Goal: Task Accomplishment & Management: Complete application form

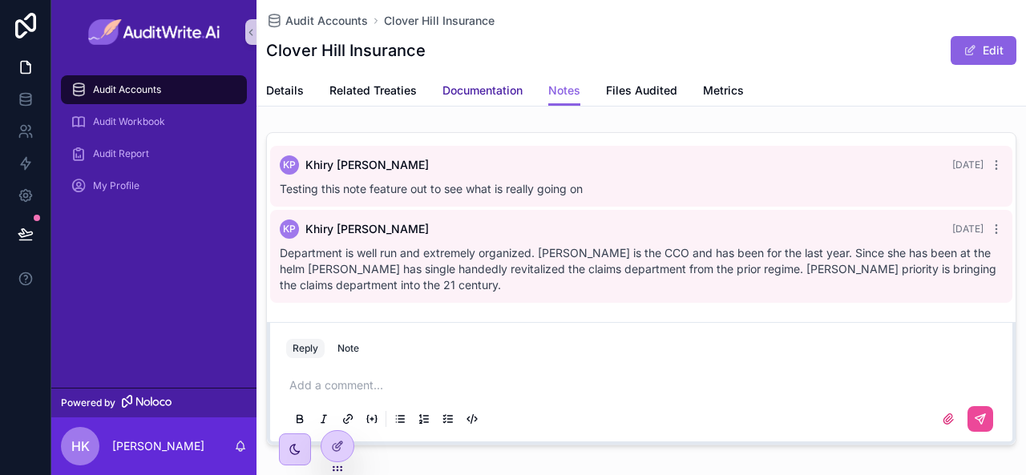
click at [487, 87] on span "Documentation" at bounding box center [482, 91] width 80 height 16
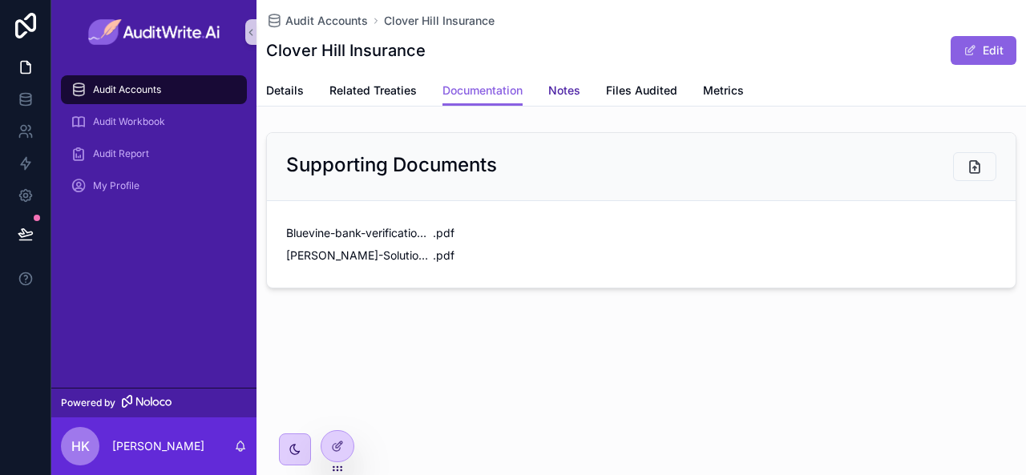
click at [560, 94] on span "Notes" at bounding box center [564, 91] width 32 height 16
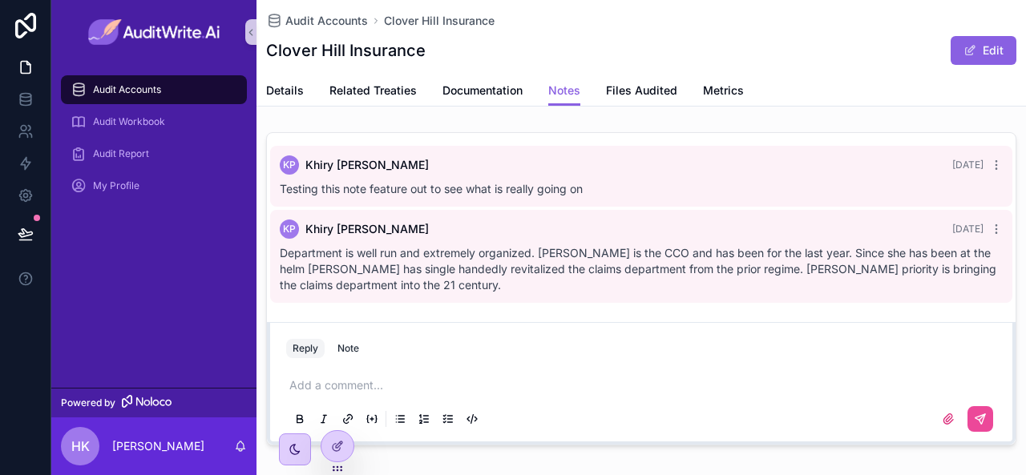
click at [169, 98] on div "Audit Accounts" at bounding box center [154, 90] width 167 height 26
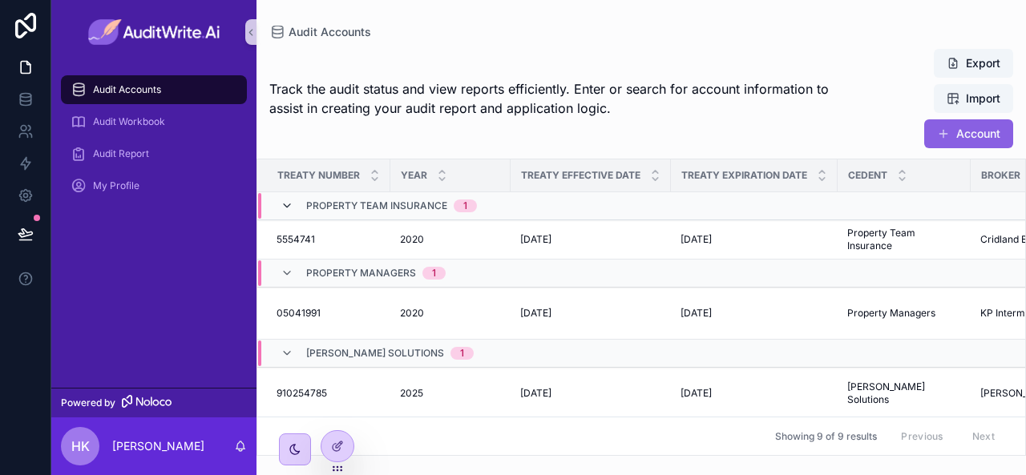
click at [288, 208] on icon "scrollable content" at bounding box center [287, 206] width 13 height 13
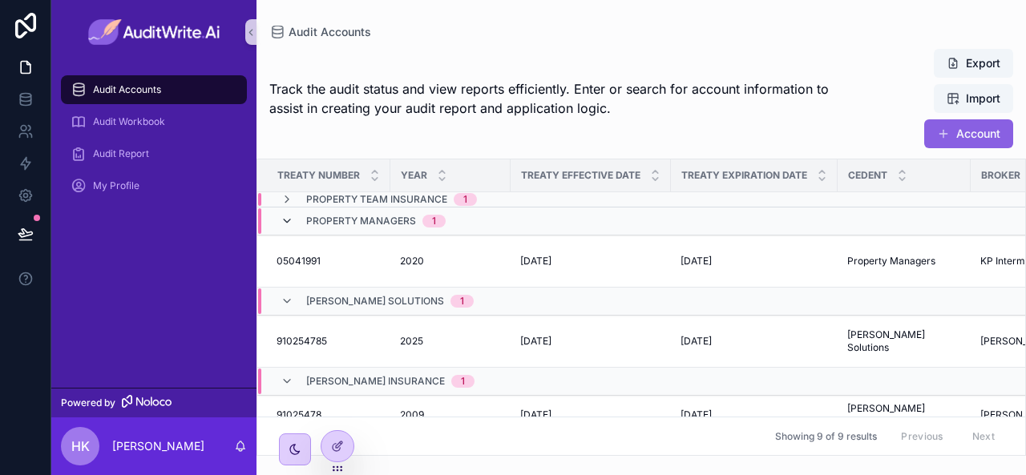
click at [288, 218] on icon "scrollable content" at bounding box center [287, 221] width 13 height 13
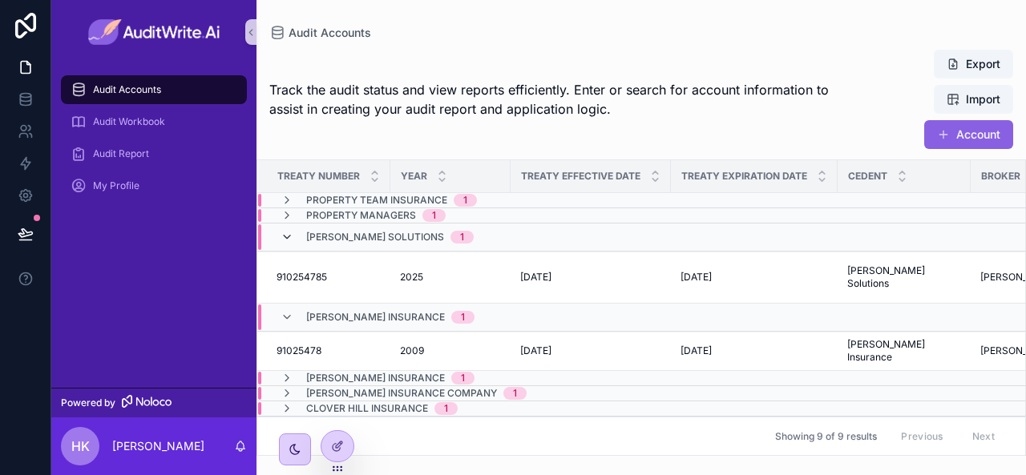
click at [289, 239] on icon "scrollable content" at bounding box center [287, 237] width 13 height 13
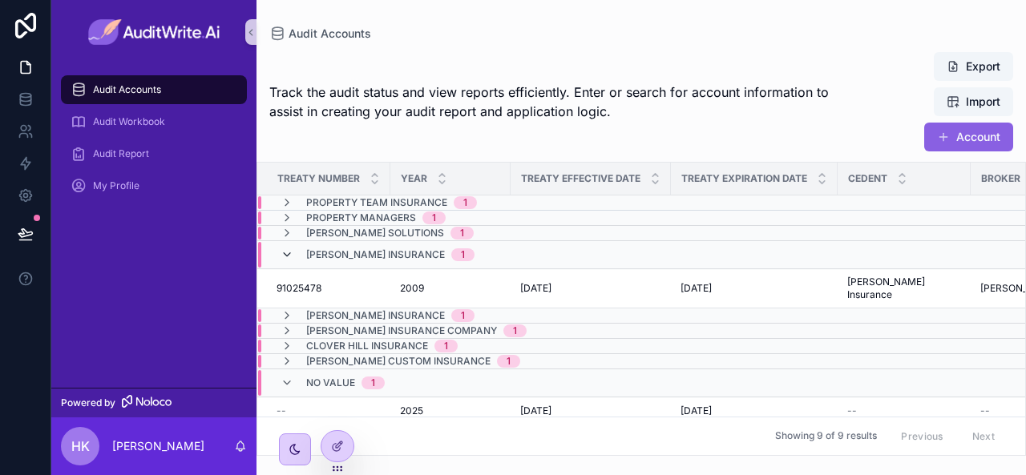
click at [287, 259] on icon "scrollable content" at bounding box center [287, 254] width 13 height 13
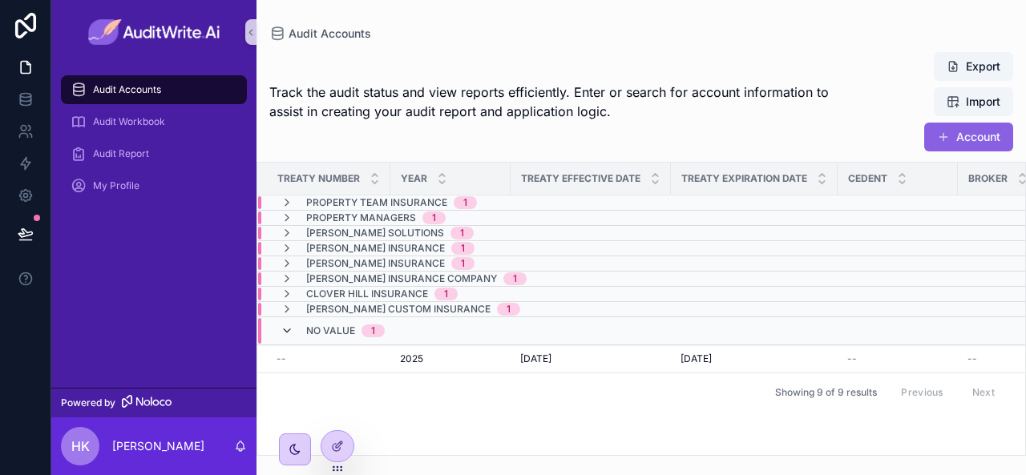
click at [287, 328] on icon "scrollable content" at bounding box center [287, 331] width 13 height 13
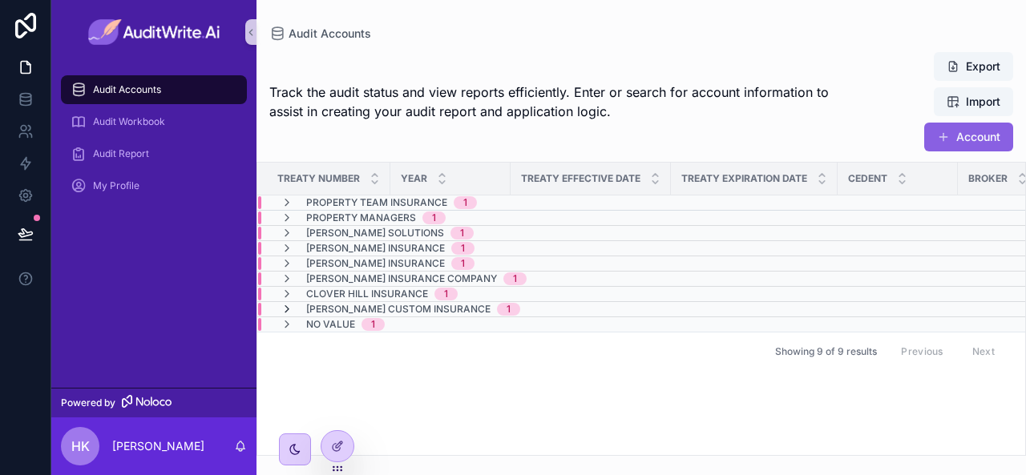
click at [288, 307] on icon "scrollable content" at bounding box center [287, 309] width 13 height 13
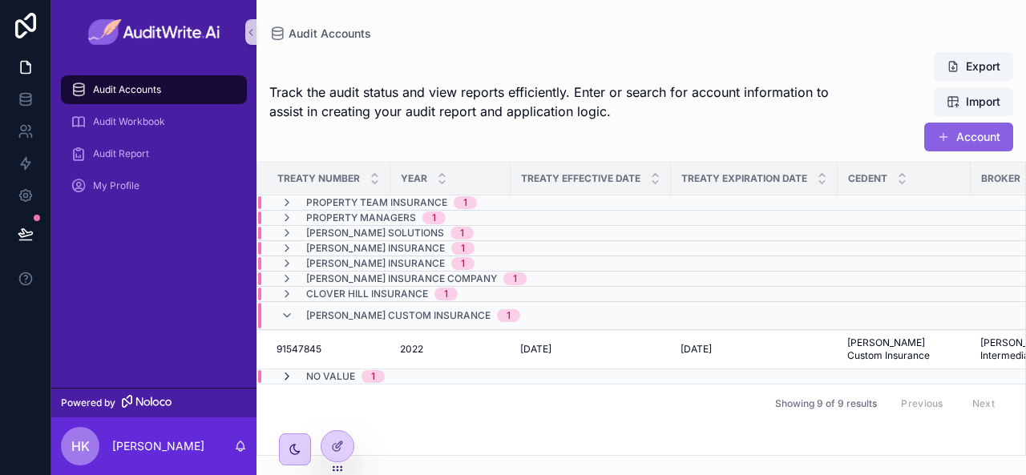
click at [288, 373] on icon "scrollable content" at bounding box center [287, 376] width 13 height 13
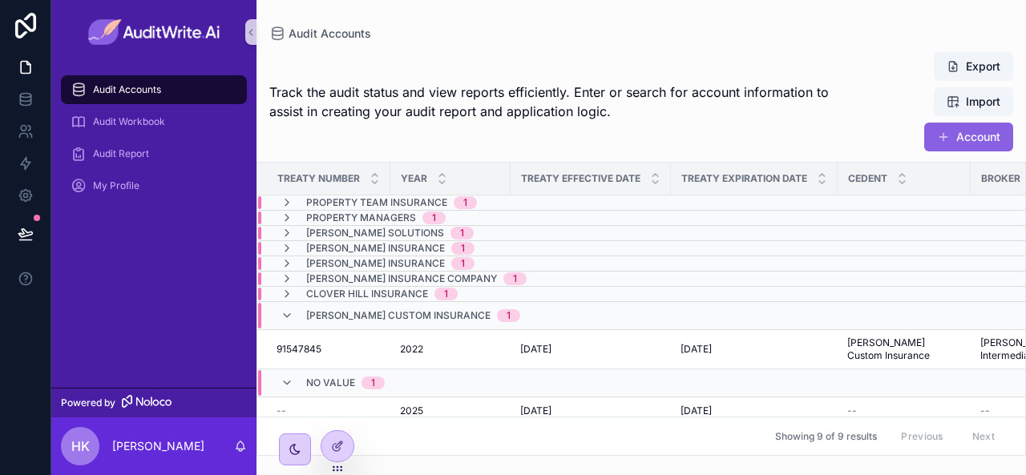
scroll to position [15, 0]
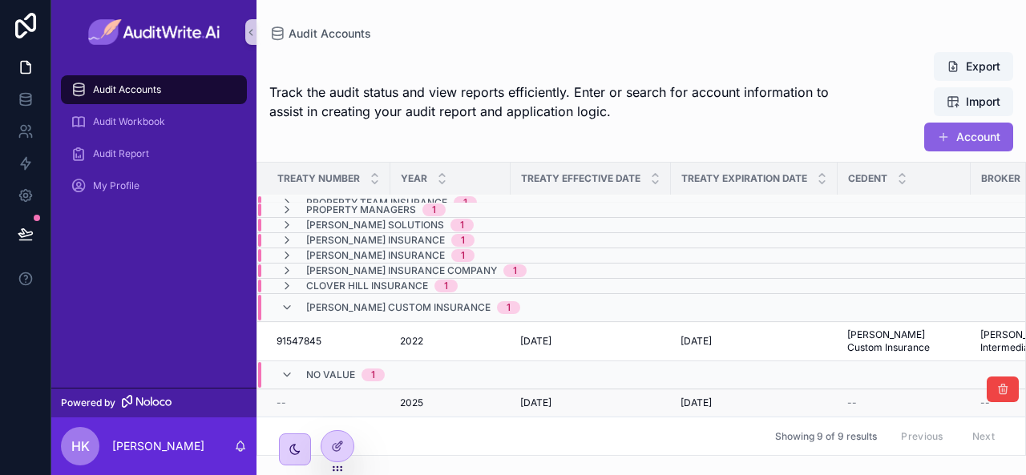
click at [351, 397] on div "--" at bounding box center [329, 403] width 104 height 13
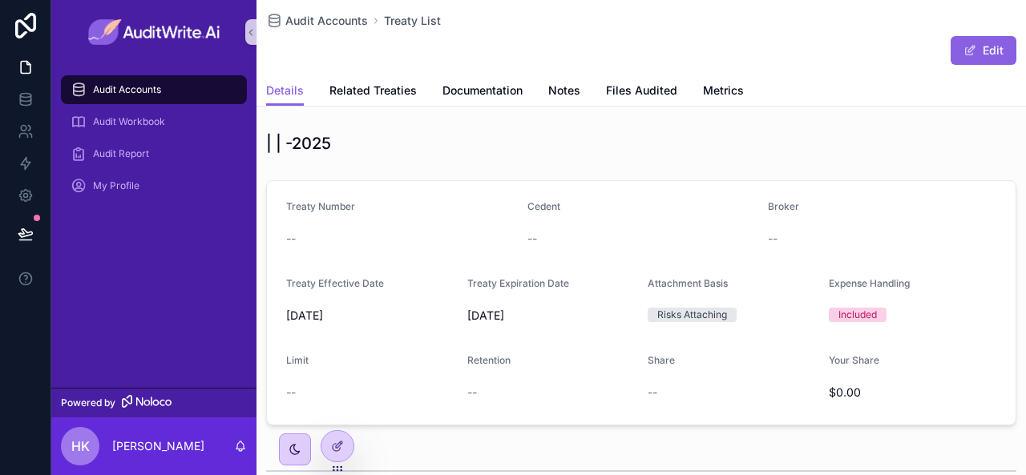
click at [184, 79] on div "Audit Accounts" at bounding box center [154, 90] width 167 height 26
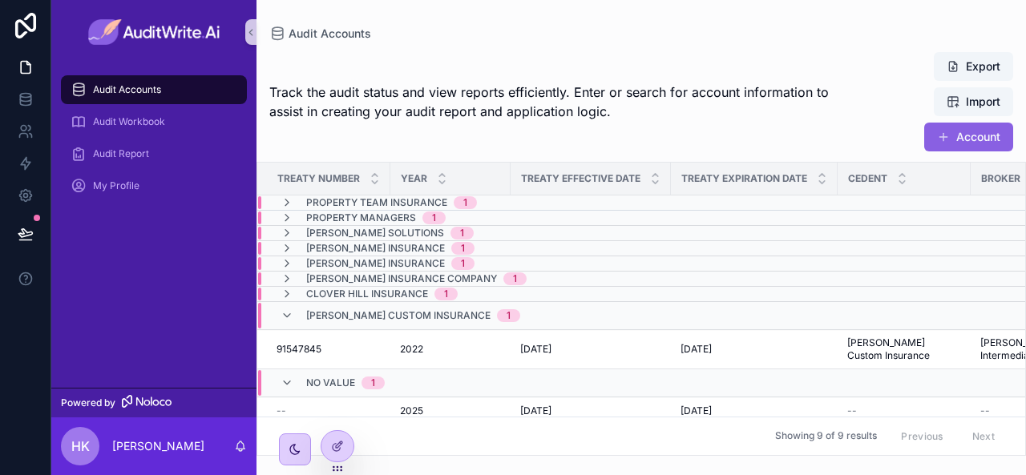
scroll to position [15, 0]
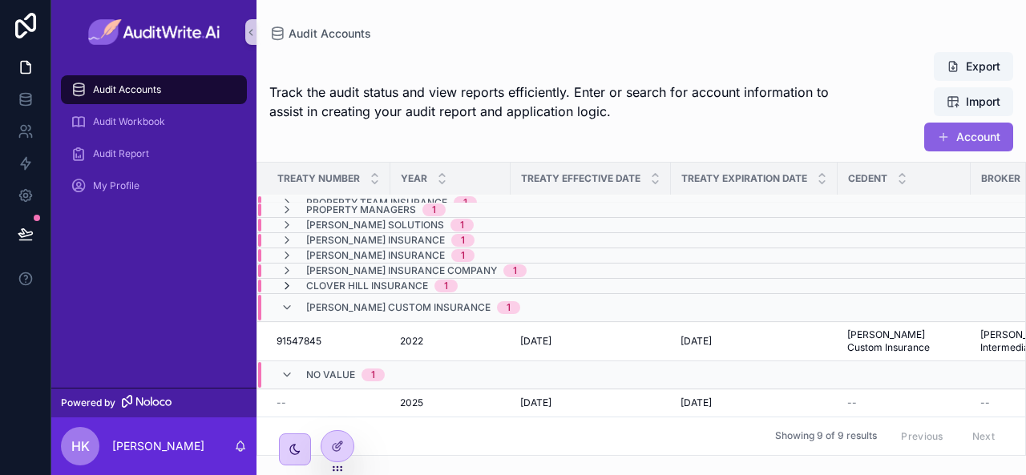
click at [289, 280] on icon "scrollable content" at bounding box center [287, 286] width 13 height 13
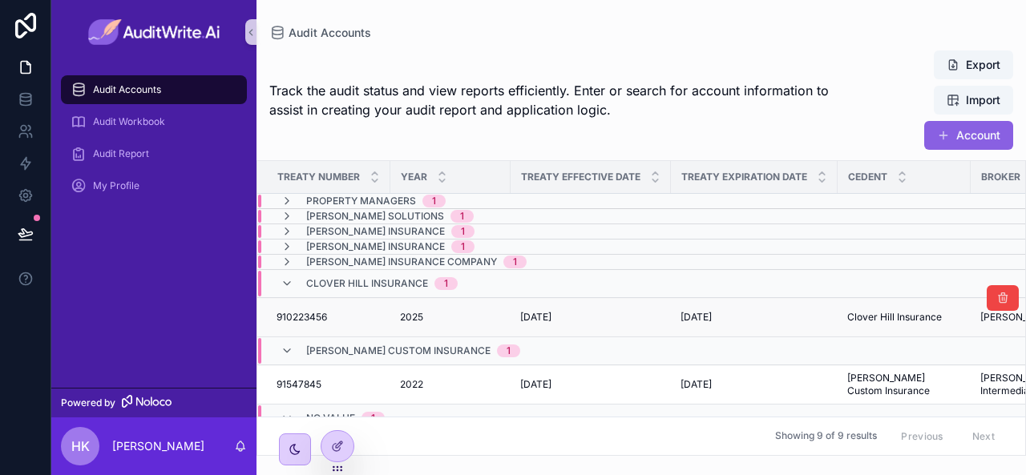
click at [319, 313] on span "910223456" at bounding box center [302, 317] width 50 height 13
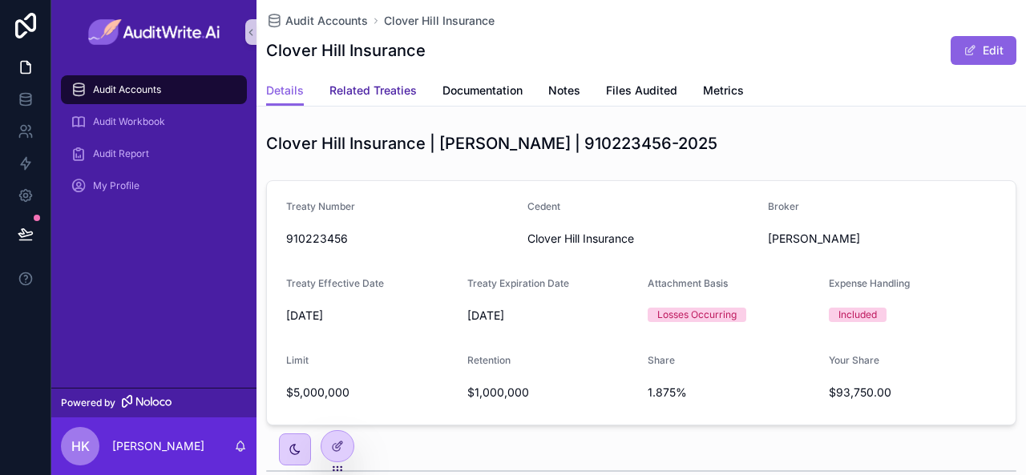
click at [369, 91] on span "Related Treaties" at bounding box center [372, 91] width 87 height 16
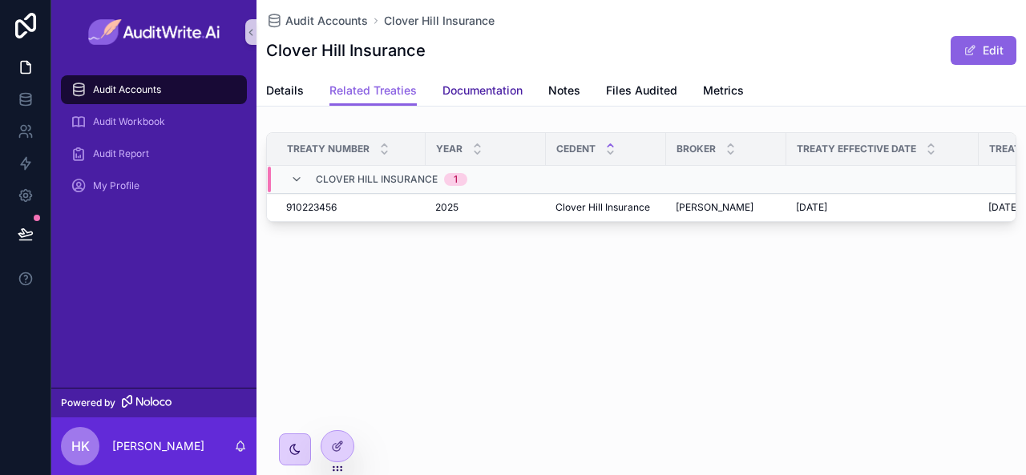
click at [497, 99] on link "Documentation" at bounding box center [482, 92] width 80 height 32
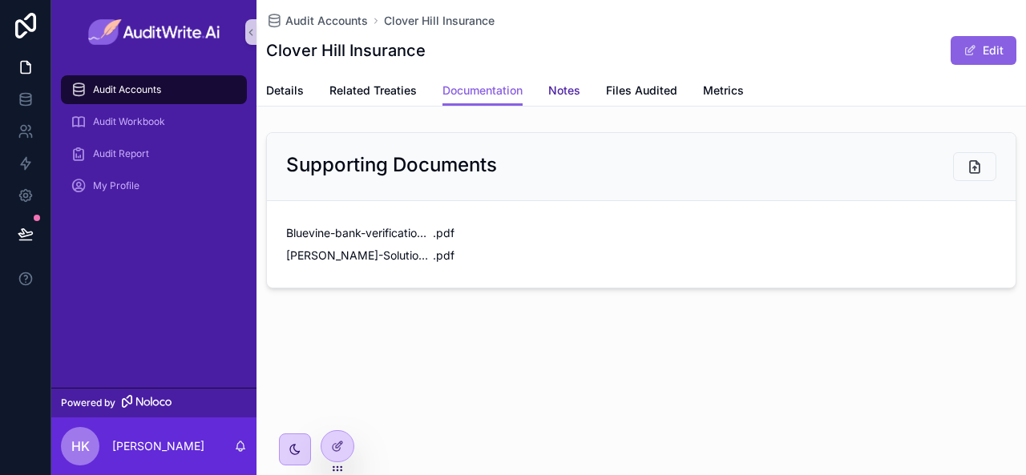
click at [564, 102] on link "Notes" at bounding box center [564, 92] width 32 height 32
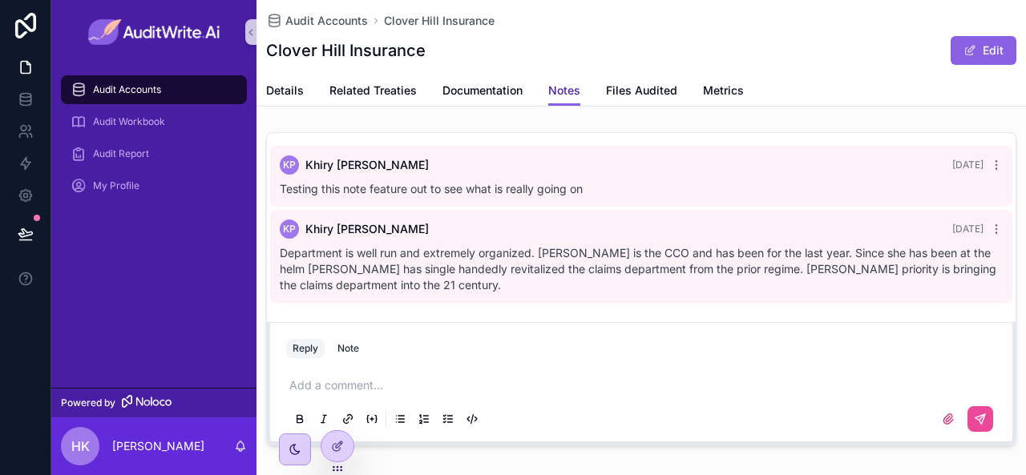
scroll to position [25, 0]
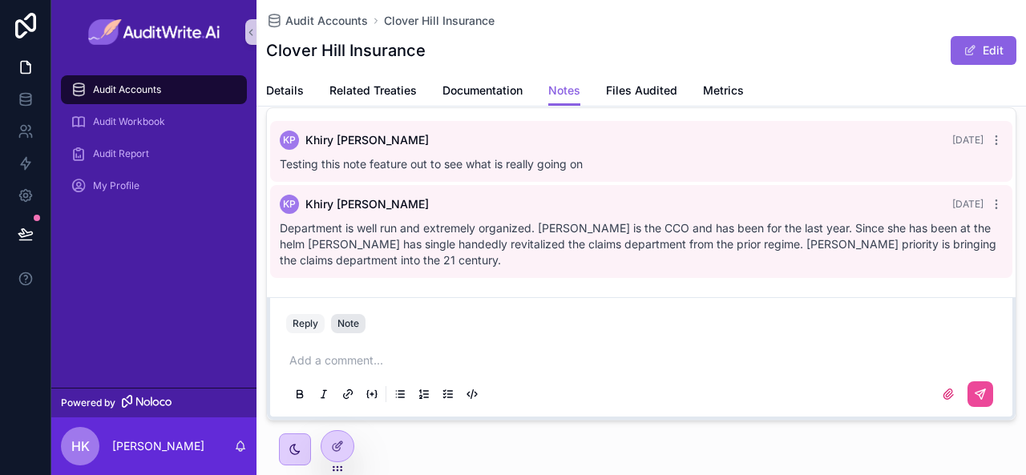
click at [346, 326] on div "Note" at bounding box center [348, 323] width 22 height 13
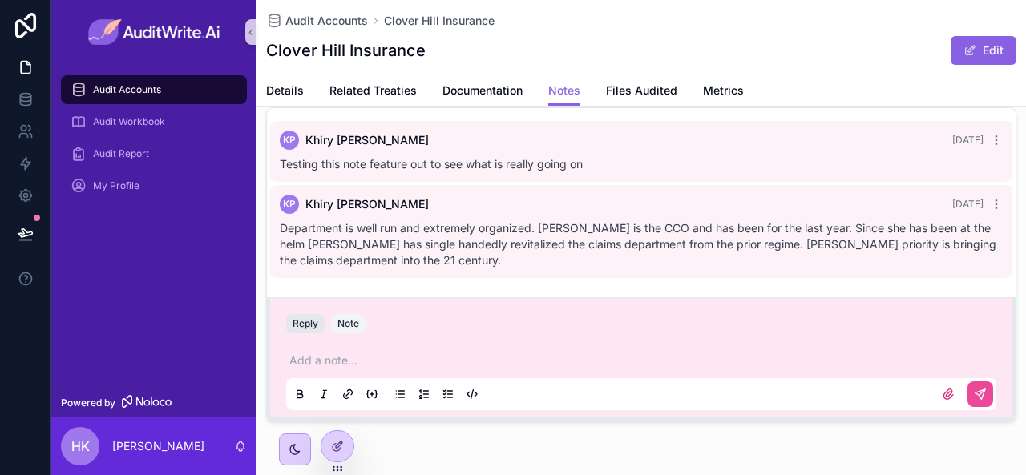
click at [301, 318] on button "Reply" at bounding box center [305, 323] width 38 height 19
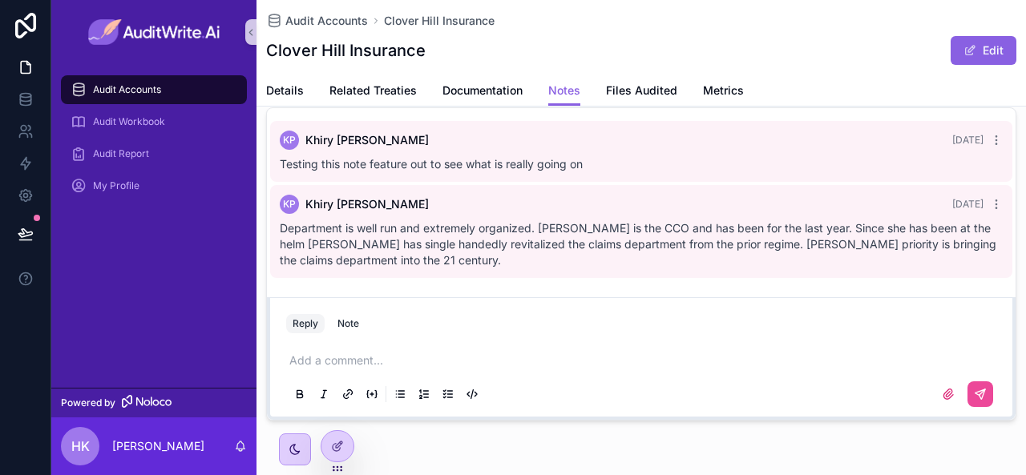
scroll to position [0, 0]
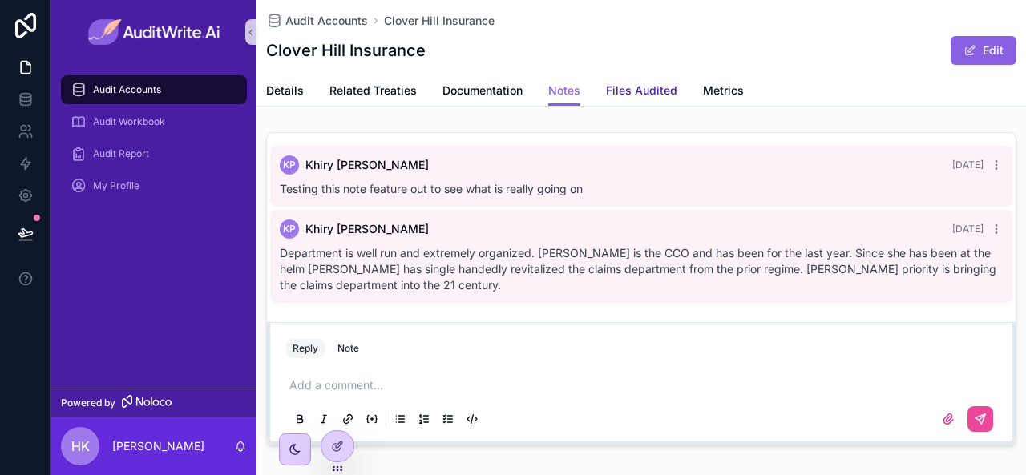
click at [628, 92] on span "Files Audited" at bounding box center [641, 91] width 71 height 16
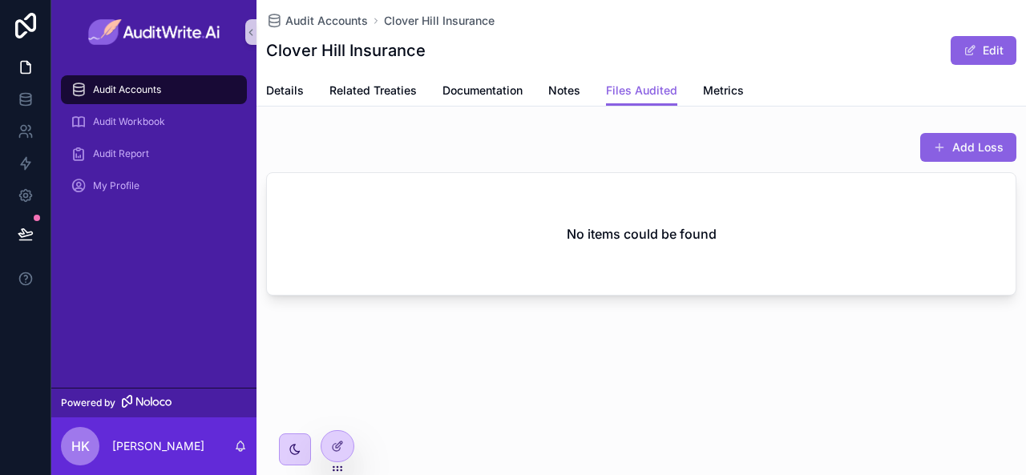
click at [746, 97] on div "Details Related Treaties Documentation Notes Files Audited Metrics" at bounding box center [641, 90] width 750 height 30
click at [721, 94] on span "Metrics" at bounding box center [723, 91] width 41 height 16
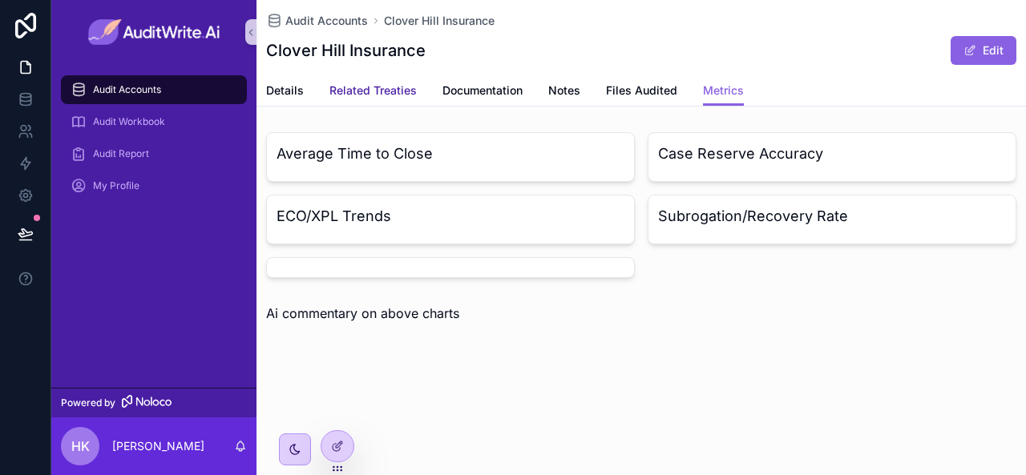
click at [355, 87] on span "Related Treaties" at bounding box center [372, 91] width 87 height 16
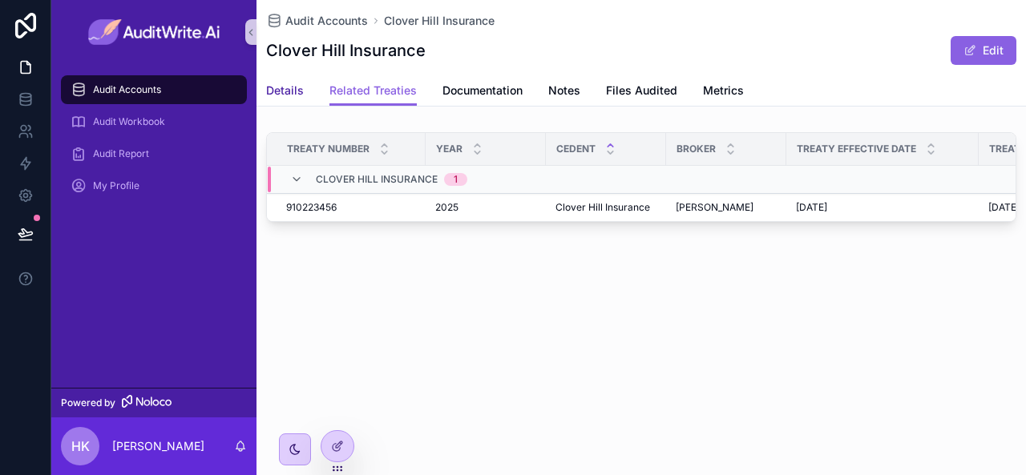
click at [291, 92] on span "Details" at bounding box center [285, 91] width 38 height 16
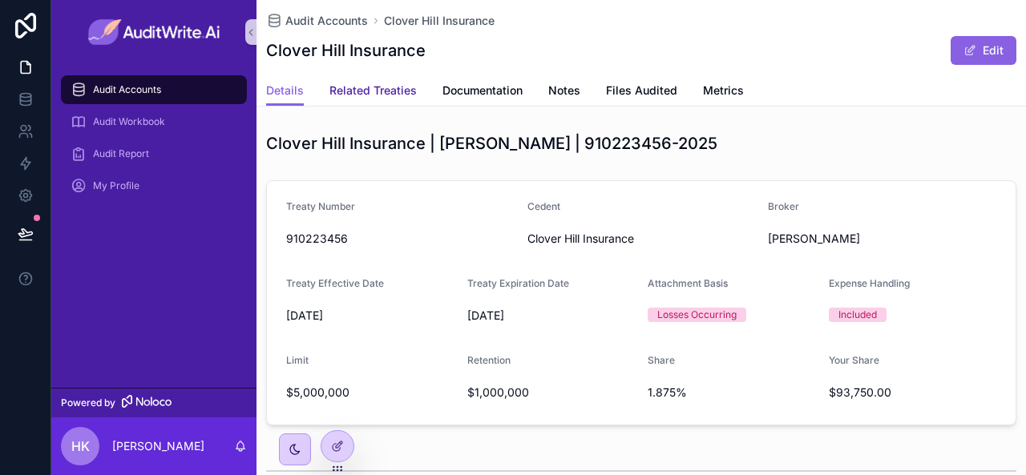
click at [374, 95] on span "Related Treaties" at bounding box center [372, 91] width 87 height 16
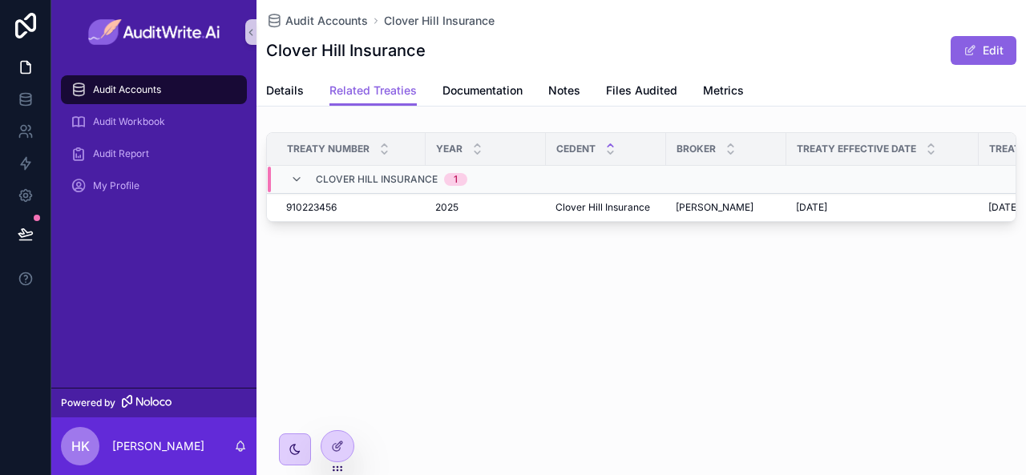
click at [289, 179] on div "Clover Hill Insurance 1" at bounding box center [379, 180] width 216 height 26
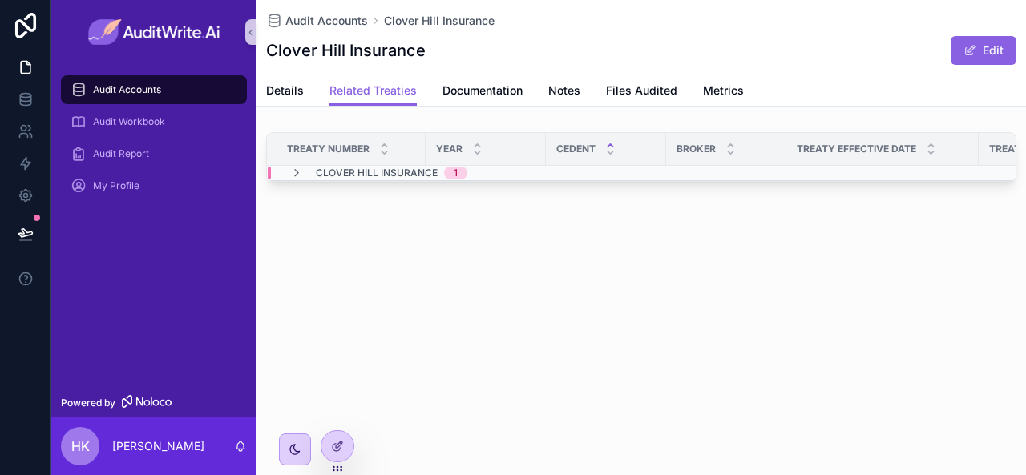
click at [289, 179] on td "Clover Hill Insurance 1" at bounding box center [466, 173] width 399 height 15
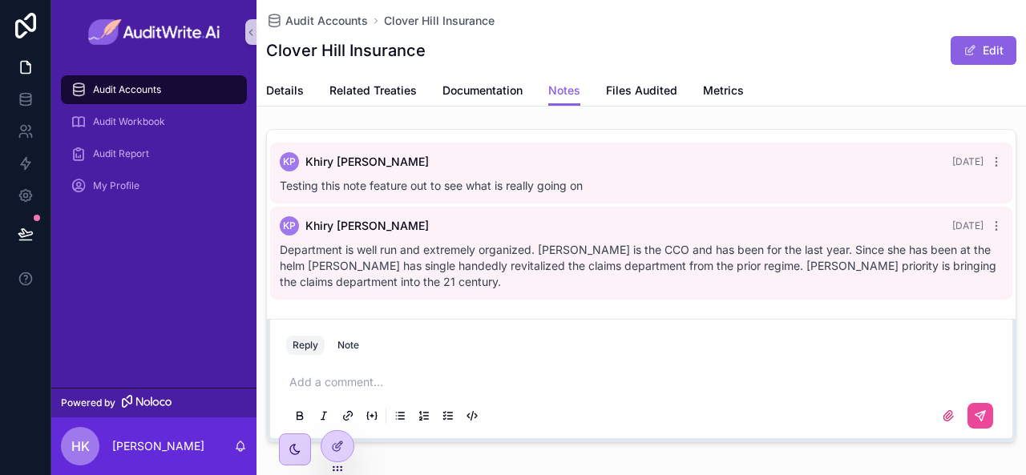
scroll to position [1, 0]
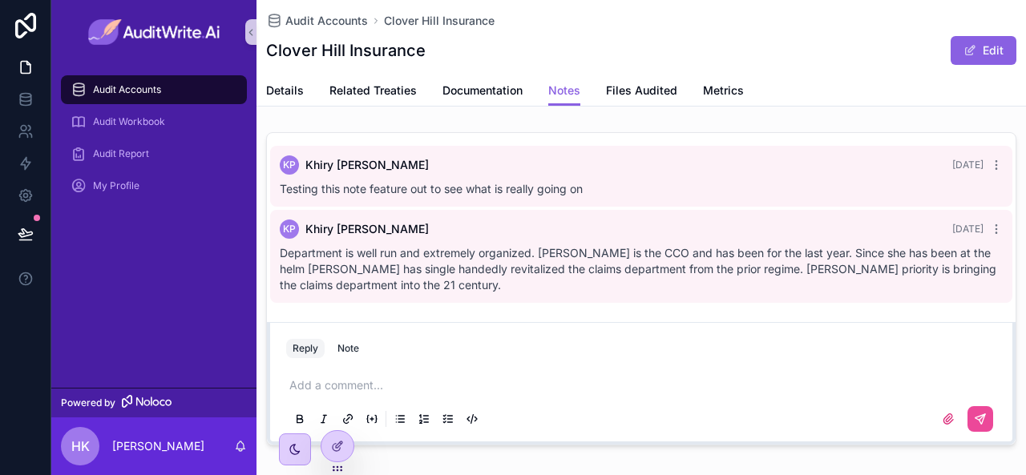
click at [182, 85] on div "Audit Accounts" at bounding box center [154, 90] width 167 height 26
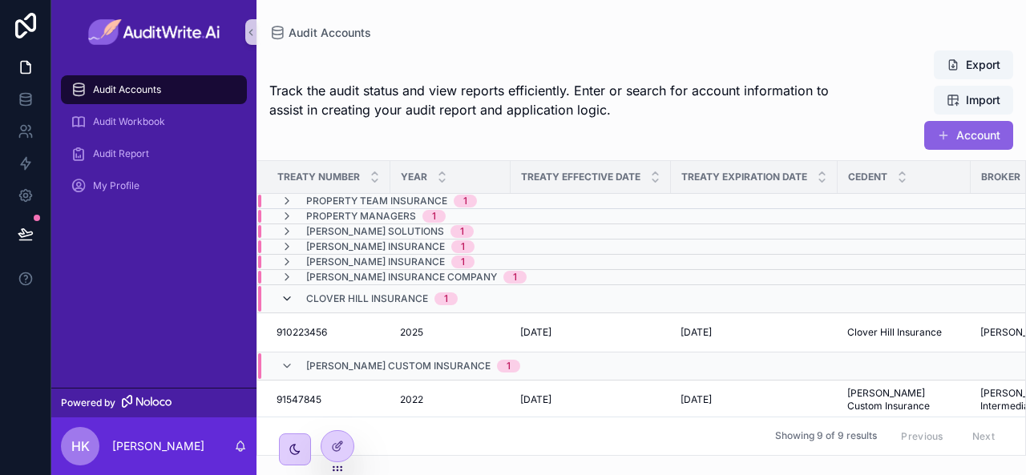
click at [285, 301] on icon "scrollable content" at bounding box center [287, 299] width 13 height 13
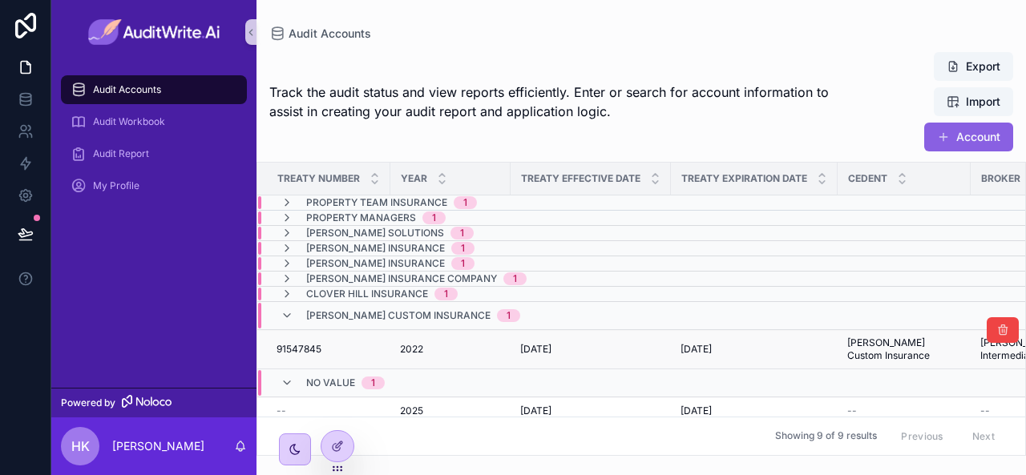
click at [288, 329] on td "91547845 91547845" at bounding box center [323, 348] width 133 height 39
click at [285, 316] on icon "scrollable content" at bounding box center [287, 315] width 13 height 13
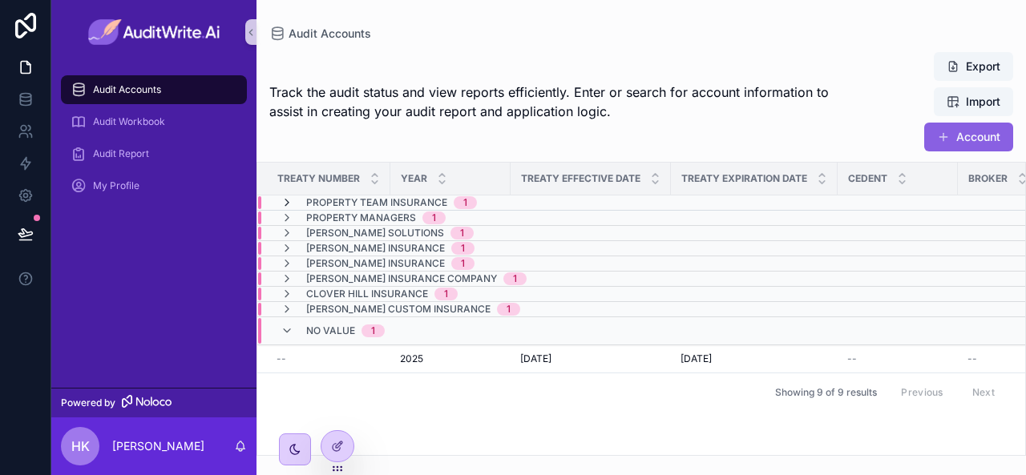
click at [284, 201] on icon "scrollable content" at bounding box center [287, 202] width 13 height 13
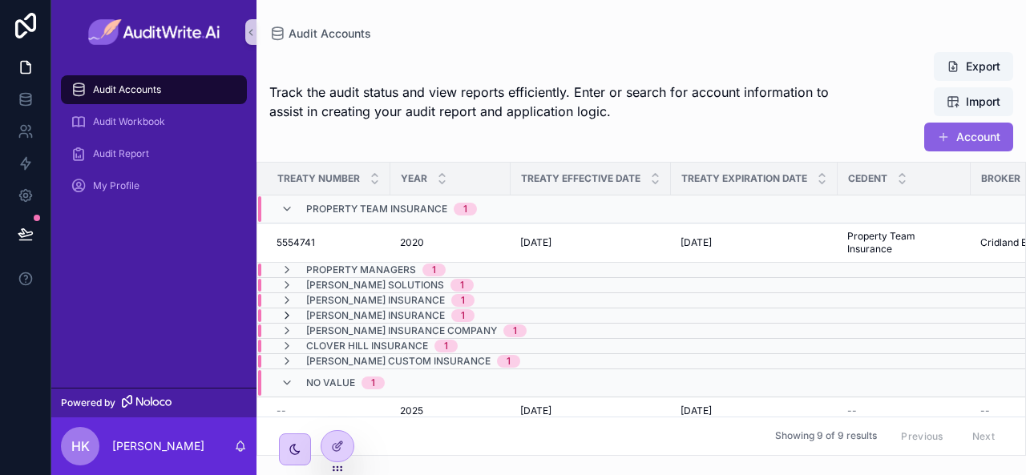
click at [283, 318] on icon "scrollable content" at bounding box center [287, 315] width 13 height 13
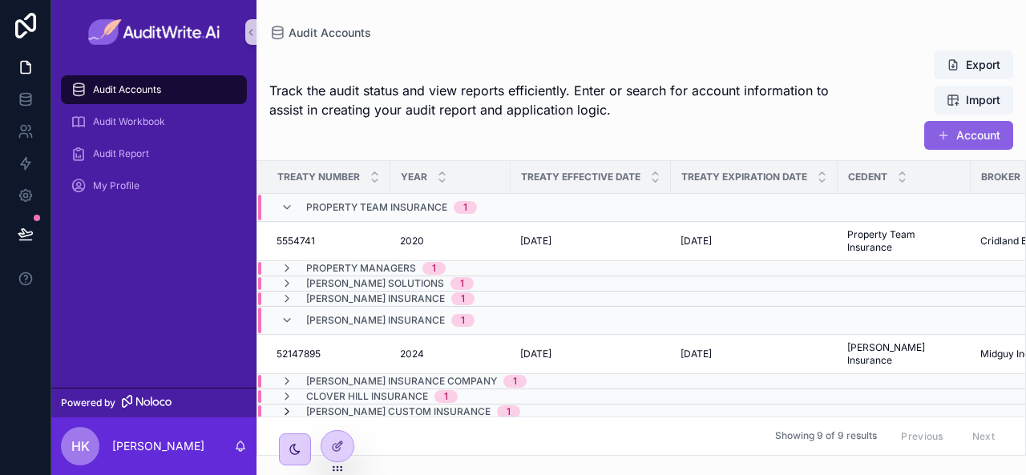
click at [285, 406] on icon "scrollable content" at bounding box center [287, 412] width 13 height 13
click at [283, 198] on div "Property Team Insurance 1" at bounding box center [379, 206] width 196 height 26
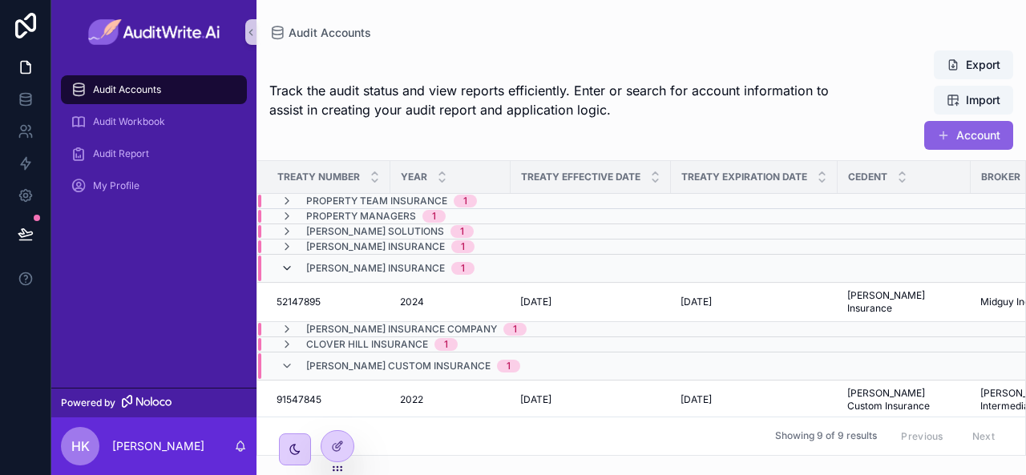
click at [287, 267] on icon "scrollable content" at bounding box center [287, 268] width 13 height 13
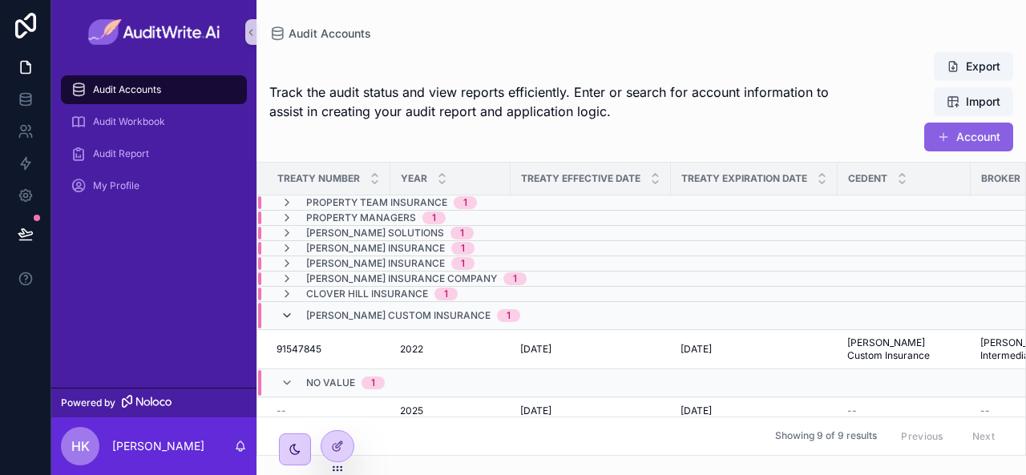
click at [289, 311] on icon "scrollable content" at bounding box center [287, 315] width 13 height 13
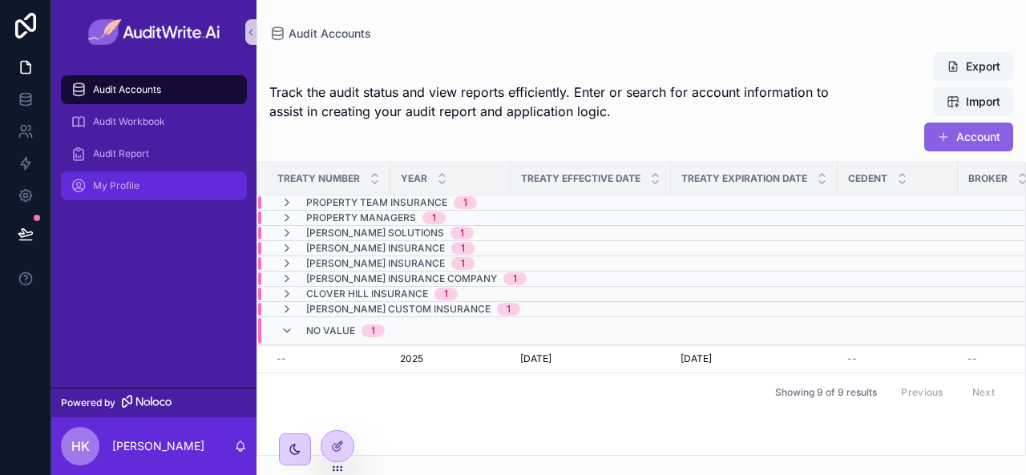
click at [150, 187] on div "My Profile" at bounding box center [154, 186] width 167 height 26
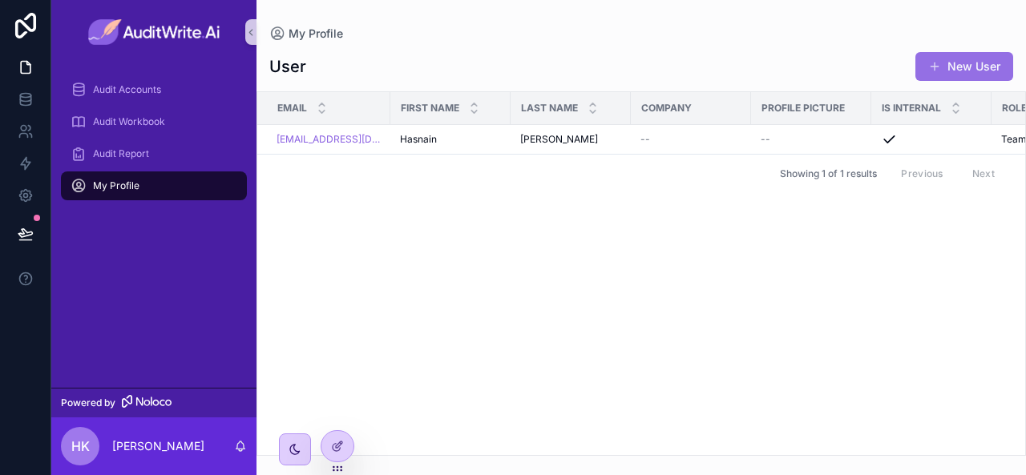
click at [950, 66] on button "New User" at bounding box center [964, 66] width 98 height 29
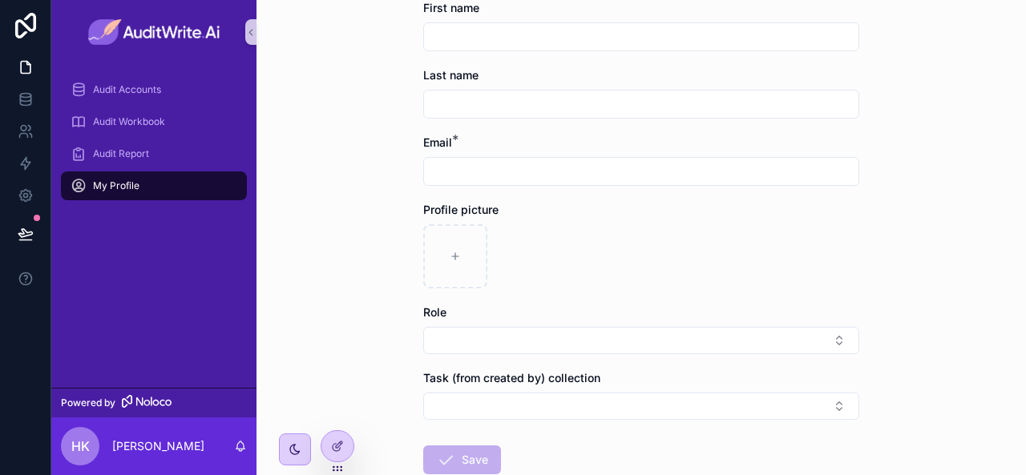
scroll to position [95, 0]
click at [813, 345] on button "Select Button" at bounding box center [641, 341] width 436 height 27
click at [362, 298] on div "My Profile Create a User Create a User First name Last name Email * Profile pic…" at bounding box center [642, 142] width 770 height 475
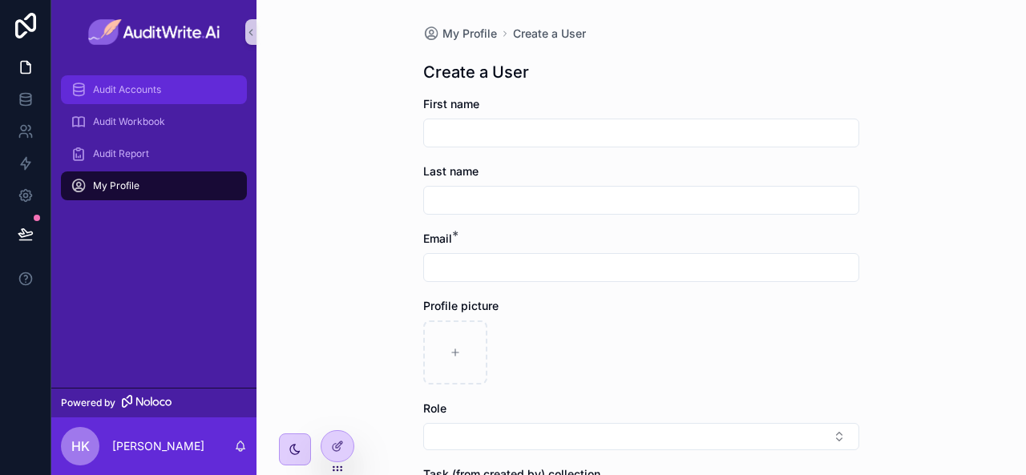
click at [167, 75] on link "Audit Accounts" at bounding box center [154, 89] width 186 height 29
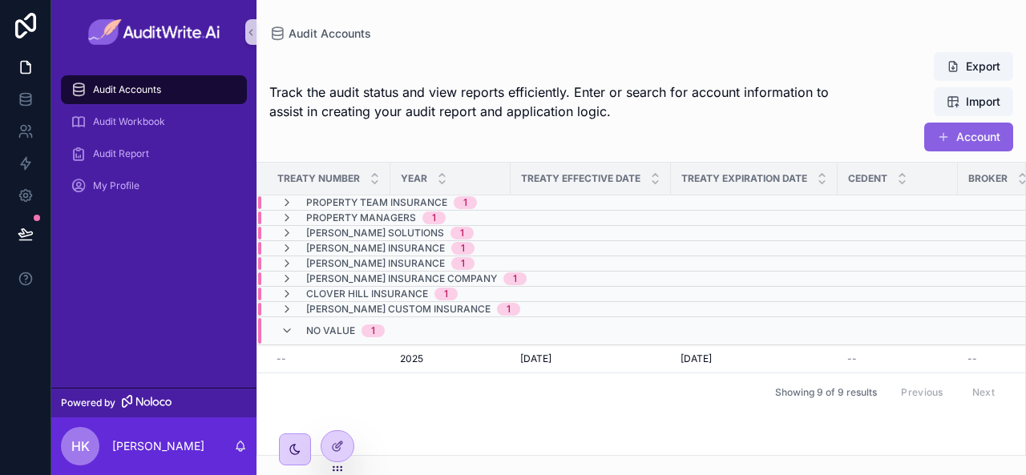
click at [293, 329] on div "No value 1" at bounding box center [333, 331] width 104 height 26
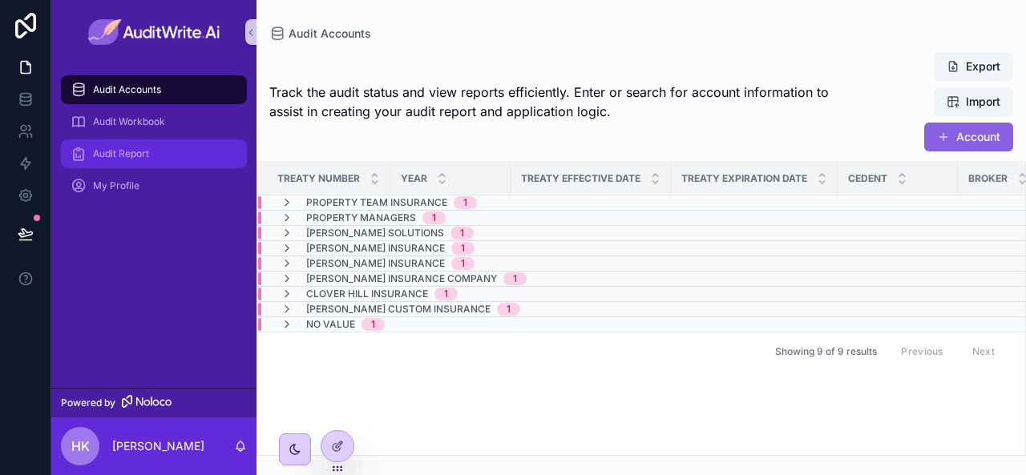
click at [138, 158] on span "Audit Report" at bounding box center [121, 153] width 56 height 13
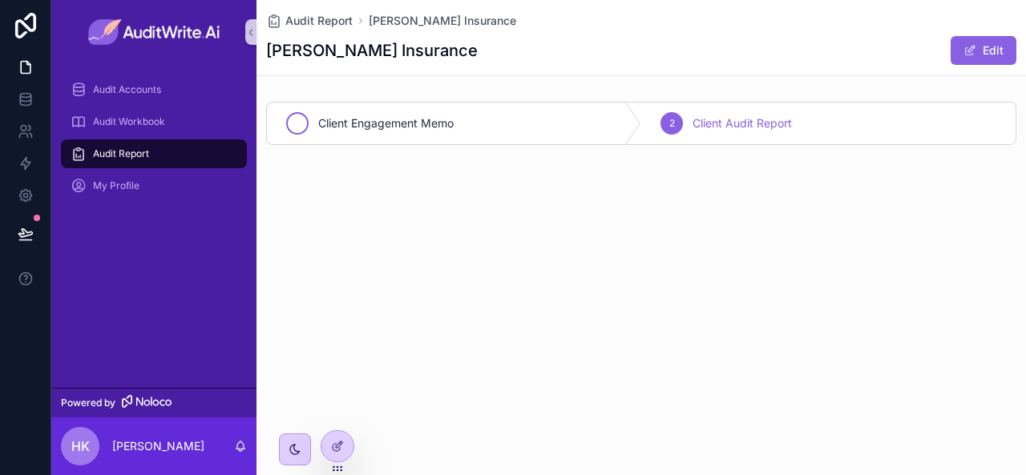
click at [294, 124] on icon "scrollable content" at bounding box center [297, 123] width 13 height 13
click at [667, 118] on icon "scrollable content" at bounding box center [671, 123] width 13 height 13
click at [300, 123] on icon "scrollable content" at bounding box center [297, 123] width 13 height 13
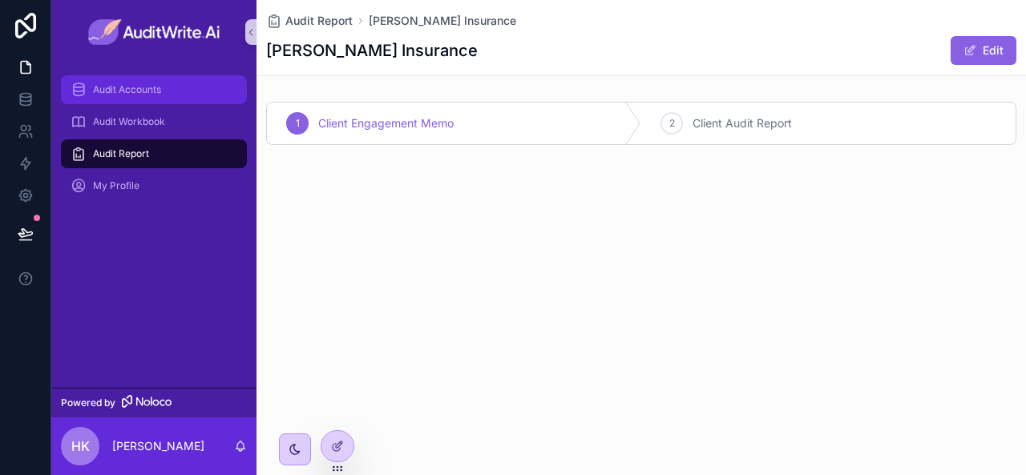
click at [171, 91] on div "Audit Accounts" at bounding box center [154, 90] width 167 height 26
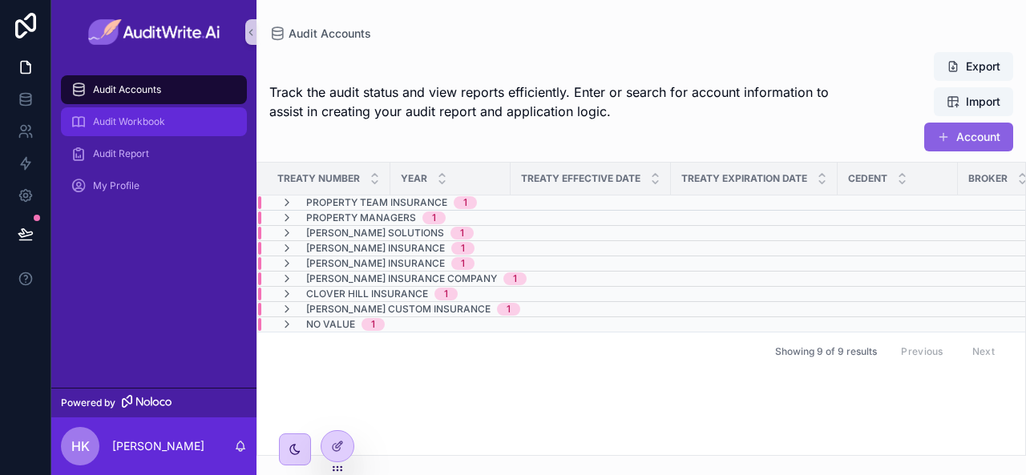
click at [204, 129] on div "Audit Workbook" at bounding box center [154, 122] width 167 height 26
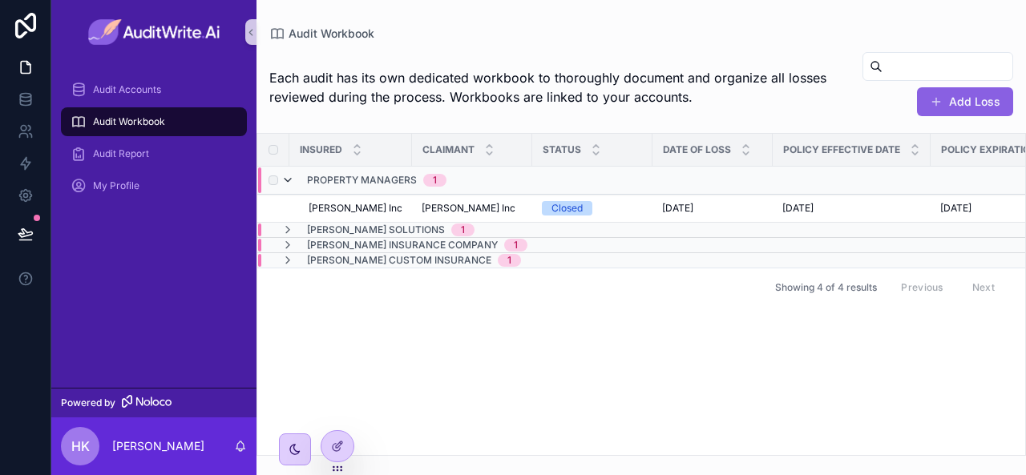
click at [282, 181] on icon "scrollable content" at bounding box center [287, 180] width 13 height 13
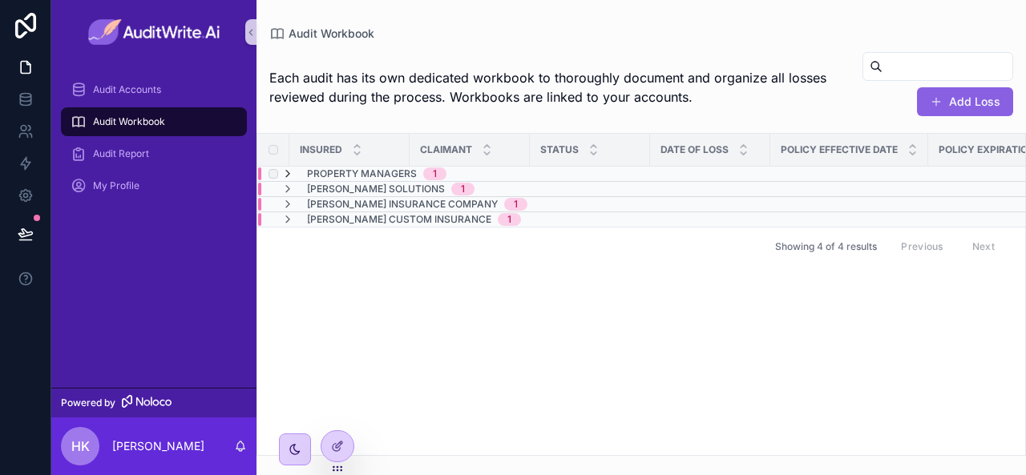
click at [287, 172] on icon "scrollable content" at bounding box center [287, 174] width 13 height 13
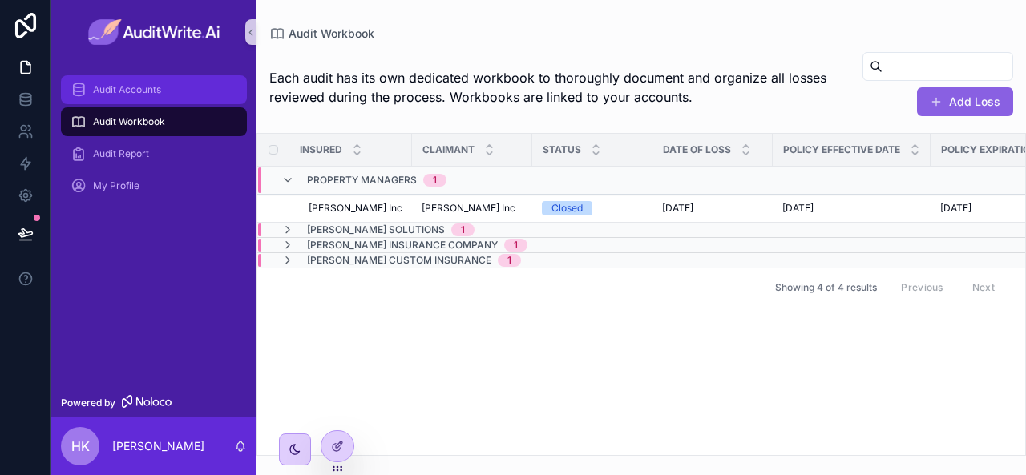
click at [168, 88] on div "Audit Accounts" at bounding box center [154, 90] width 167 height 26
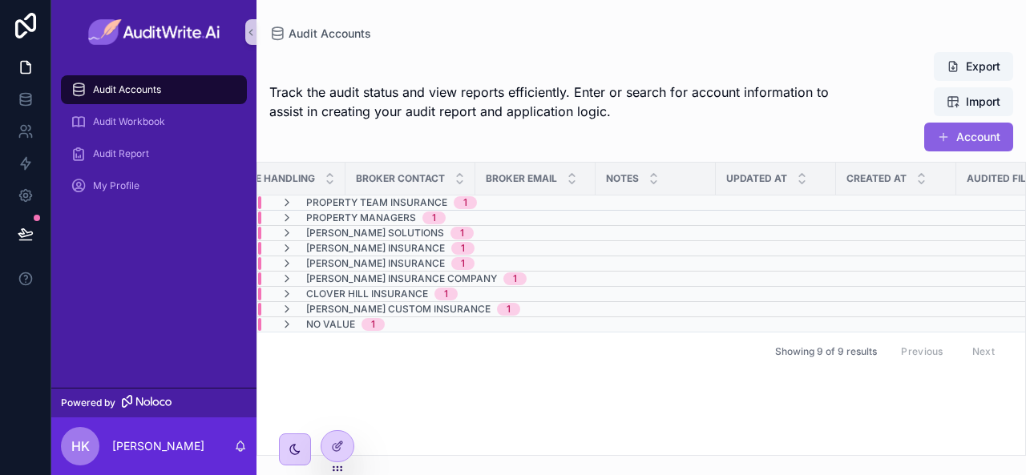
scroll to position [0, 1545]
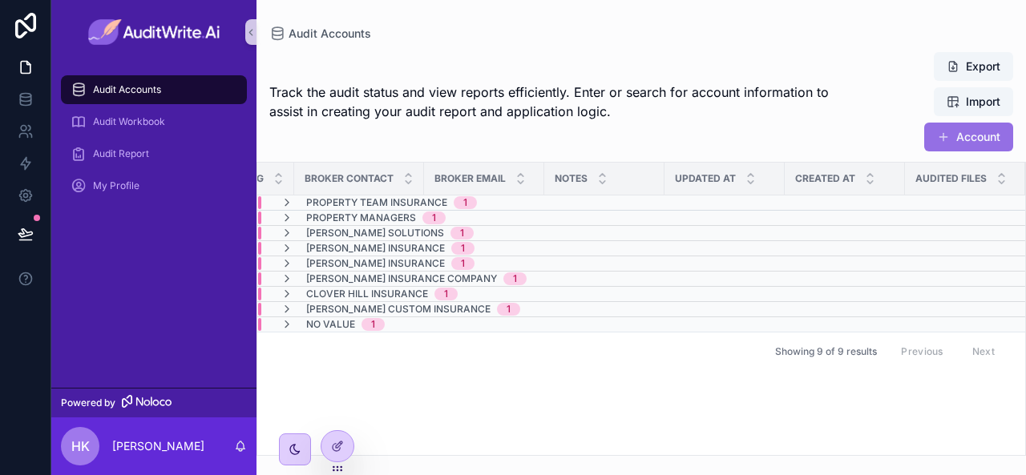
click at [951, 135] on button "Account" at bounding box center [968, 137] width 89 height 29
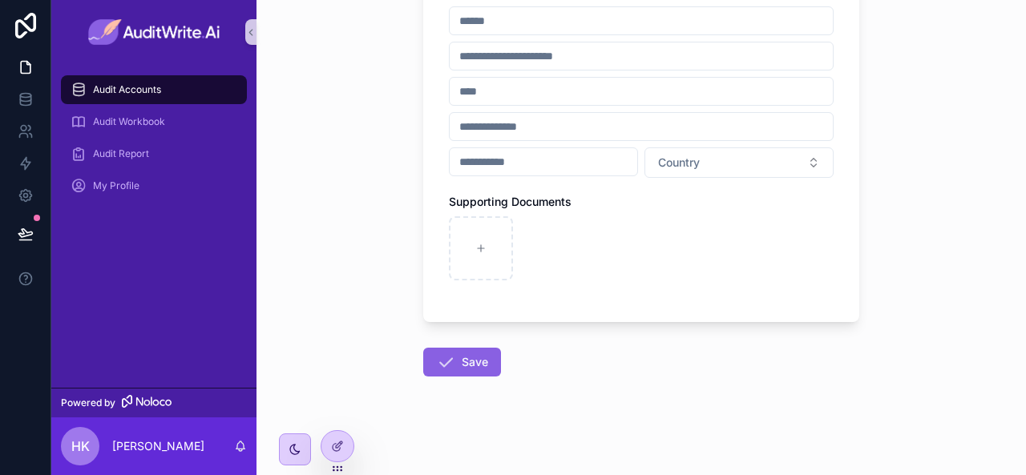
scroll to position [1169, 0]
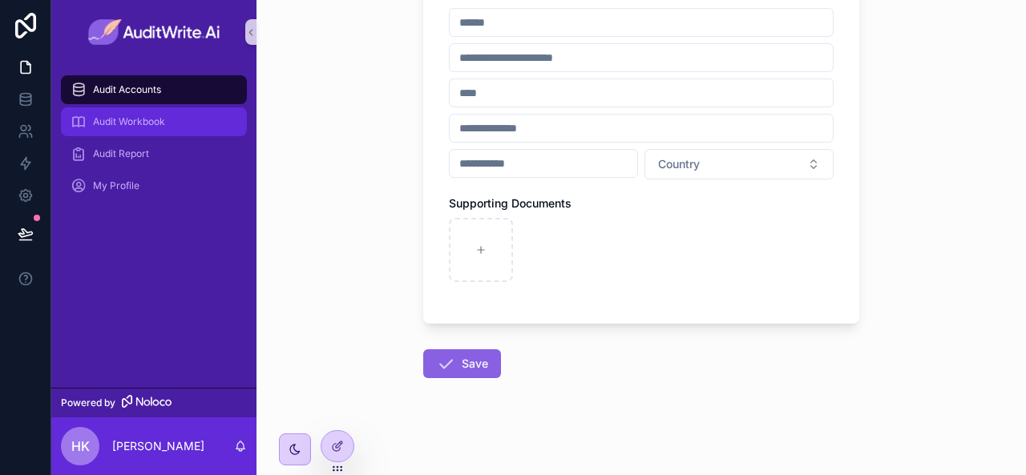
click at [151, 119] on span "Audit Workbook" at bounding box center [129, 121] width 72 height 13
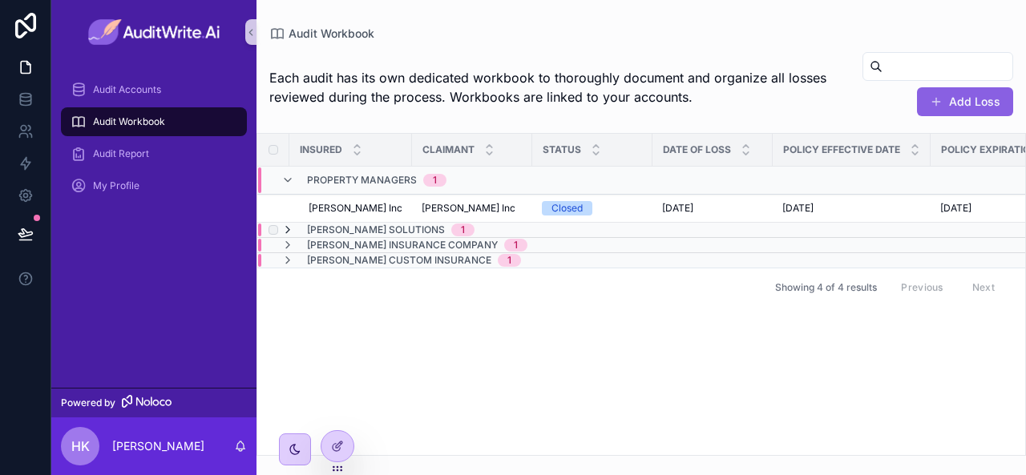
click at [287, 232] on icon "scrollable content" at bounding box center [287, 230] width 13 height 13
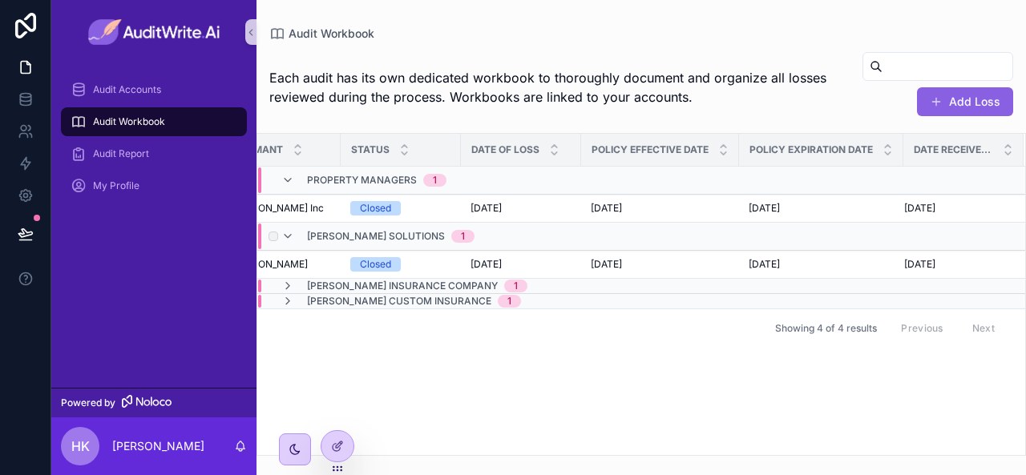
scroll to position [0, 158]
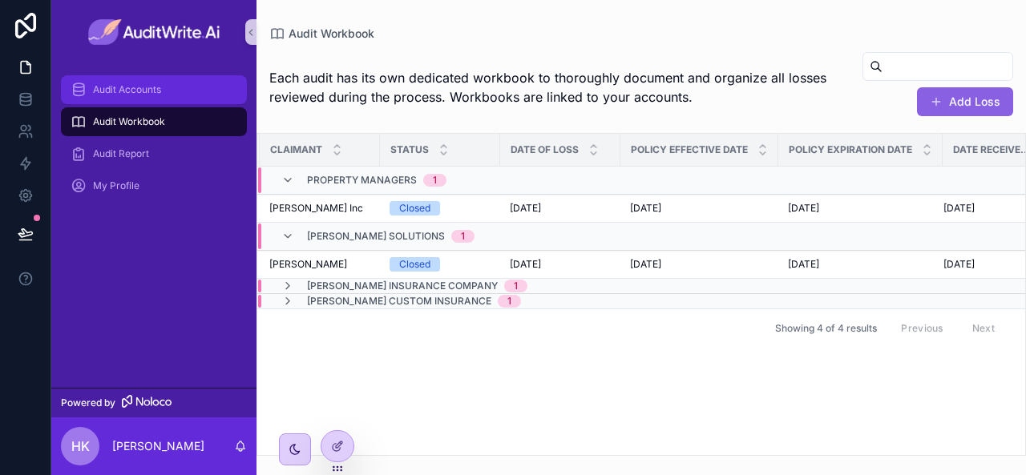
click at [186, 86] on div "Audit Accounts" at bounding box center [154, 90] width 167 height 26
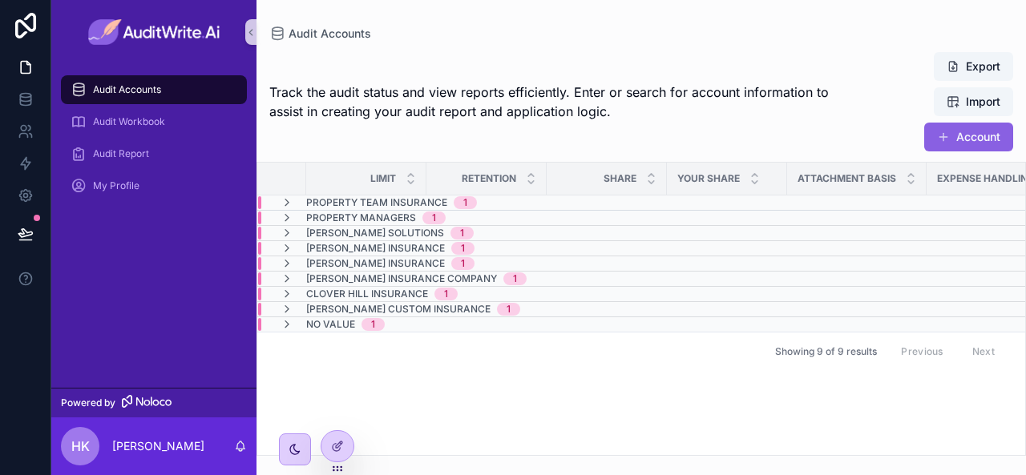
scroll to position [0, 773]
click at [972, 135] on button "Account" at bounding box center [968, 137] width 89 height 29
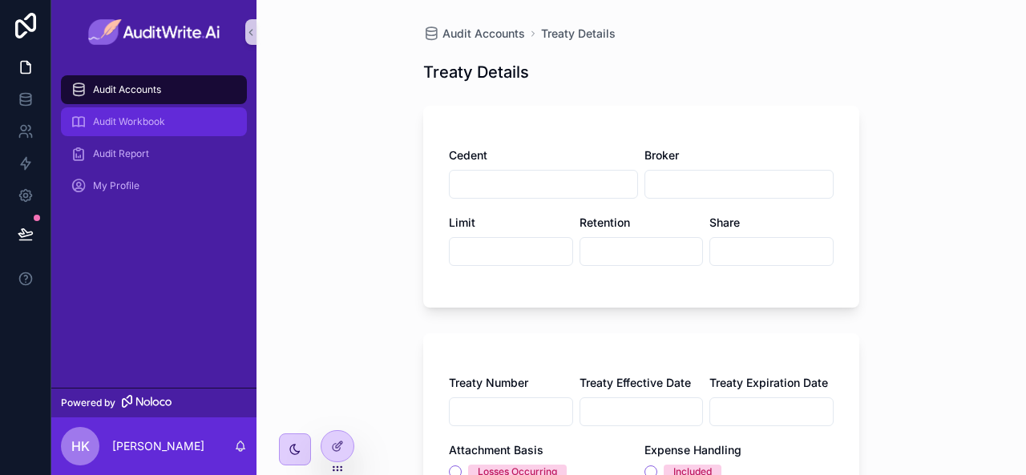
click at [191, 116] on div "Audit Workbook" at bounding box center [154, 122] width 167 height 26
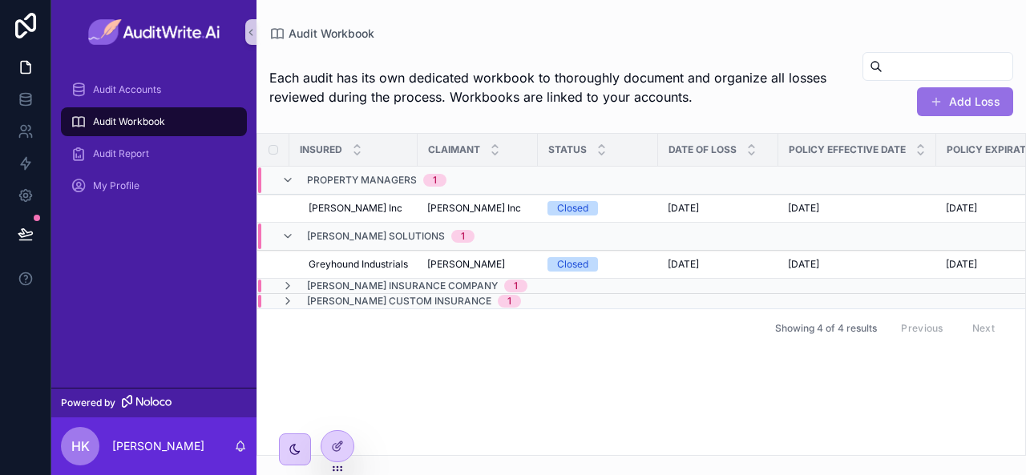
click at [939, 103] on span "scrollable content" at bounding box center [936, 101] width 13 height 13
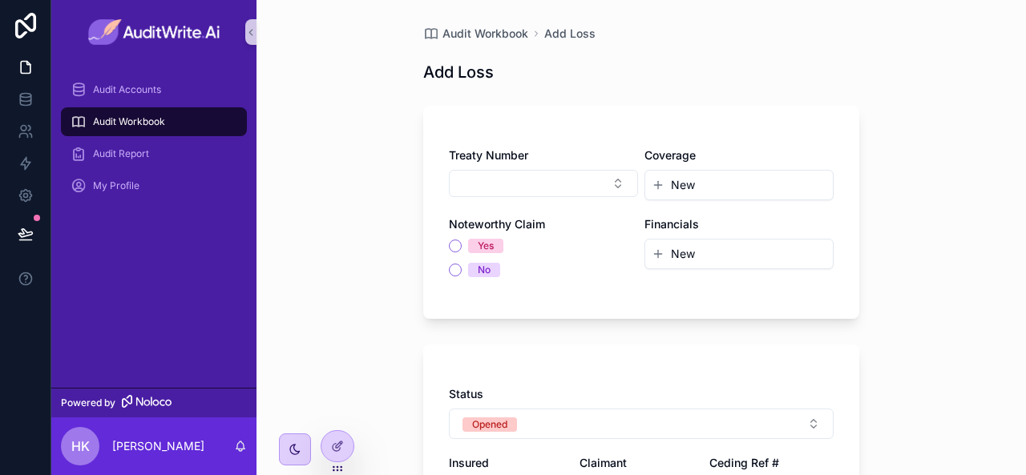
scroll to position [52, 0]
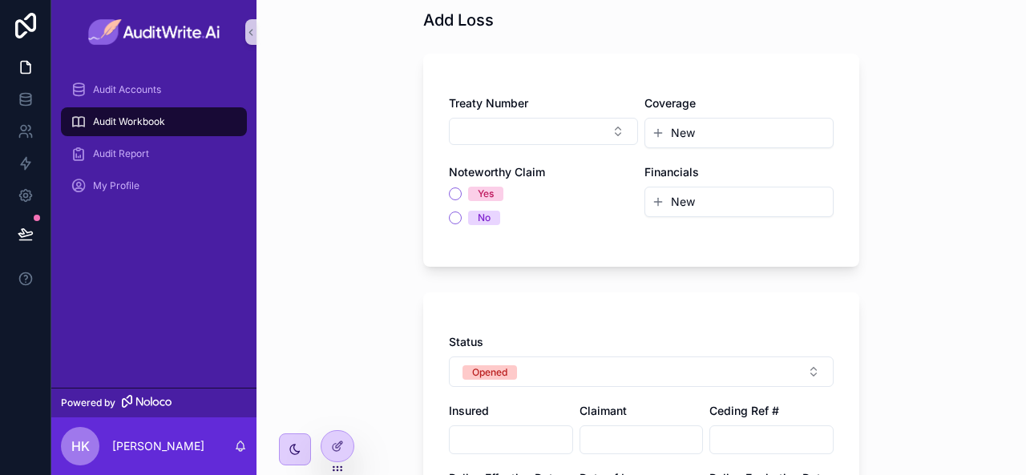
click at [709, 132] on button "New" at bounding box center [739, 133] width 175 height 16
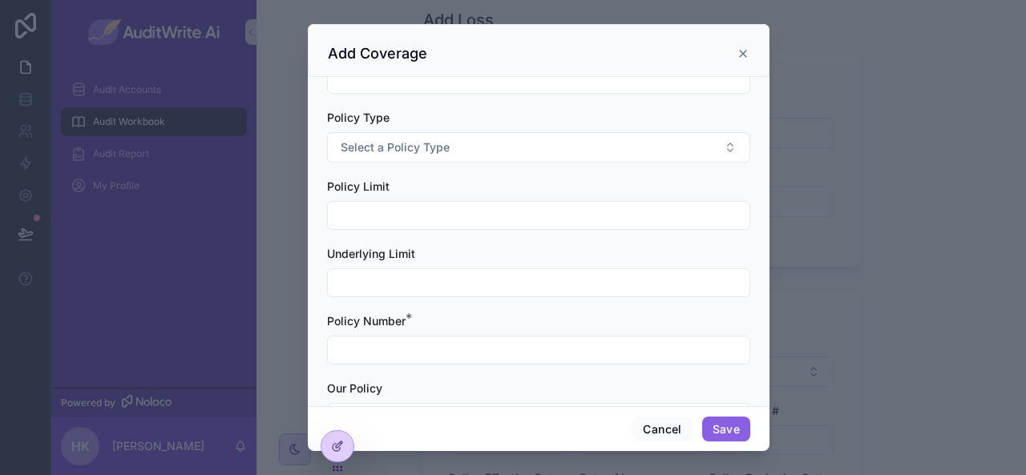
scroll to position [40, 0]
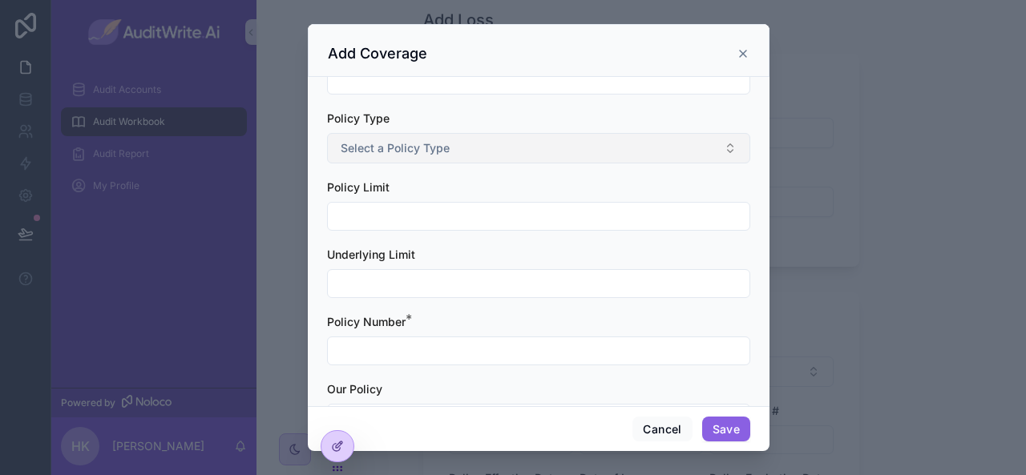
click at [493, 151] on button "Select a Policy Type" at bounding box center [538, 148] width 423 height 30
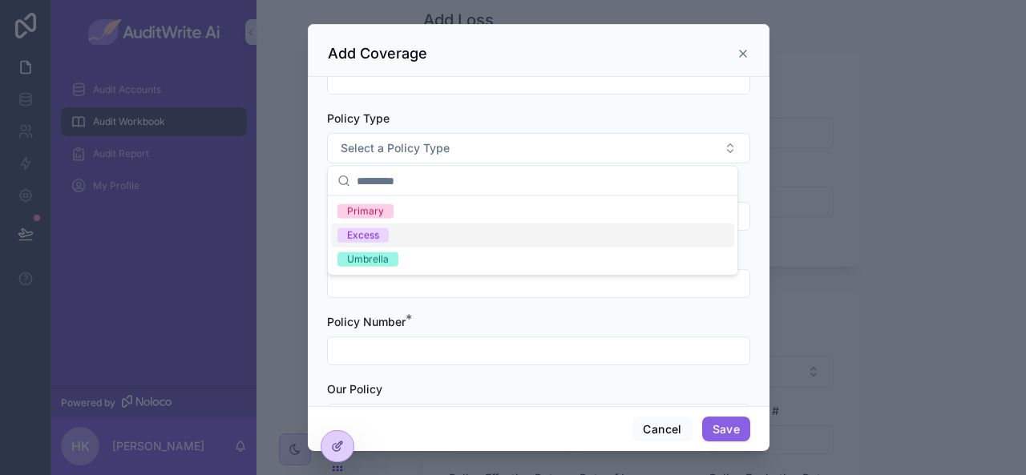
click at [307, 228] on div "scrollable content" at bounding box center [513, 237] width 1026 height 475
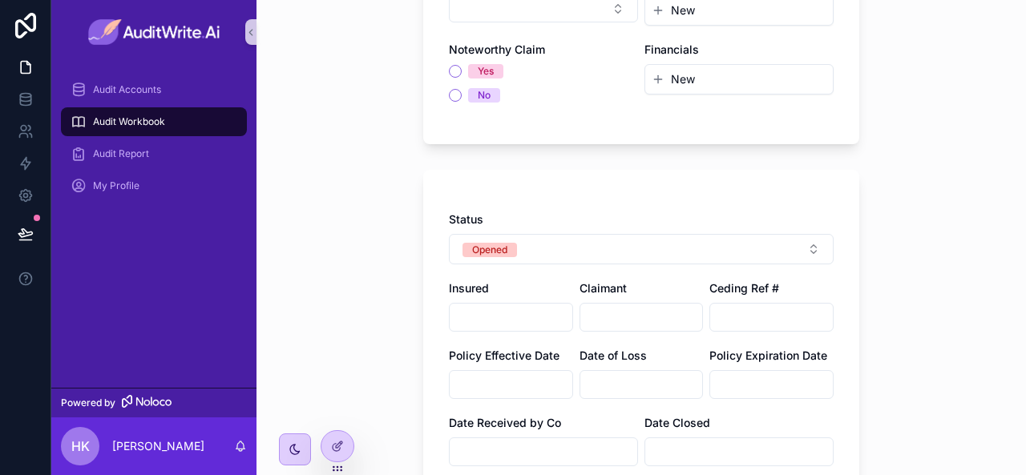
scroll to position [176, 0]
click at [510, 314] on input "scrollable content" at bounding box center [511, 316] width 123 height 22
click at [622, 305] on input "scrollable content" at bounding box center [641, 316] width 123 height 22
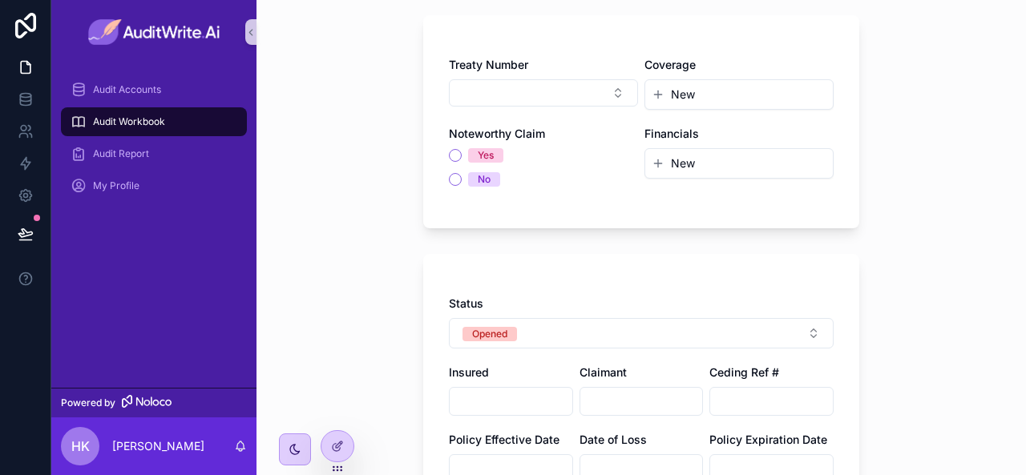
scroll to position [0, 0]
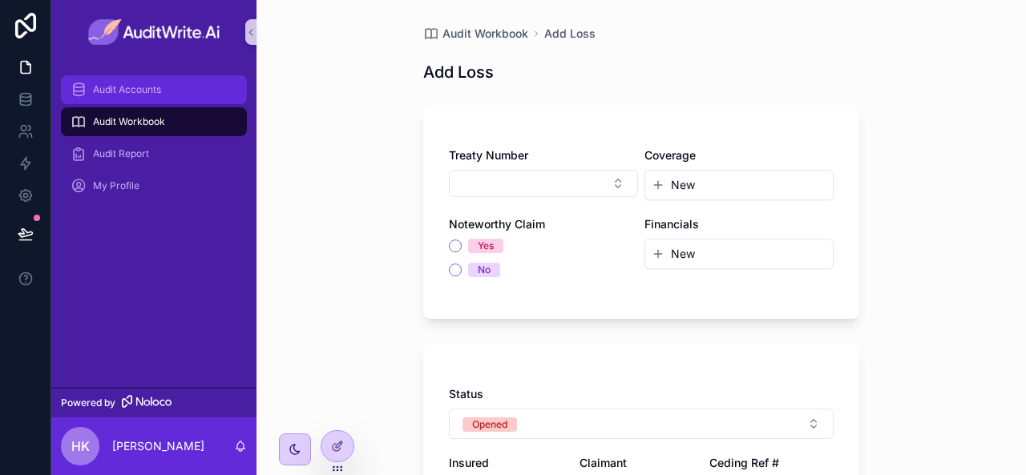
click at [173, 95] on div "Audit Accounts" at bounding box center [154, 90] width 167 height 26
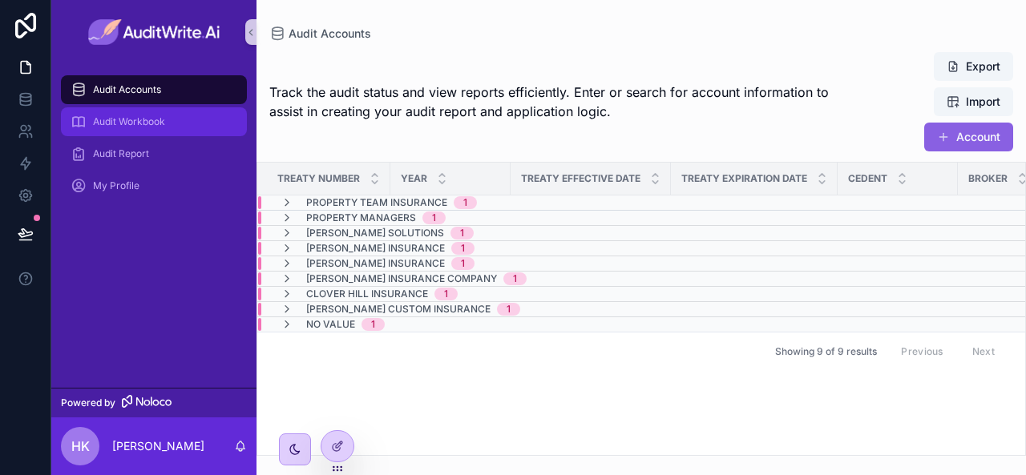
click at [154, 118] on span "Audit Workbook" at bounding box center [129, 121] width 72 height 13
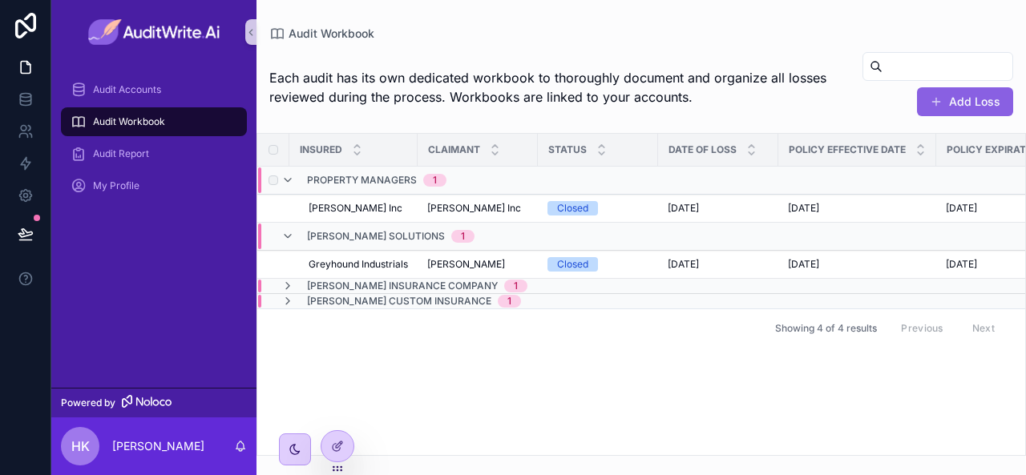
scroll to position [0, 198]
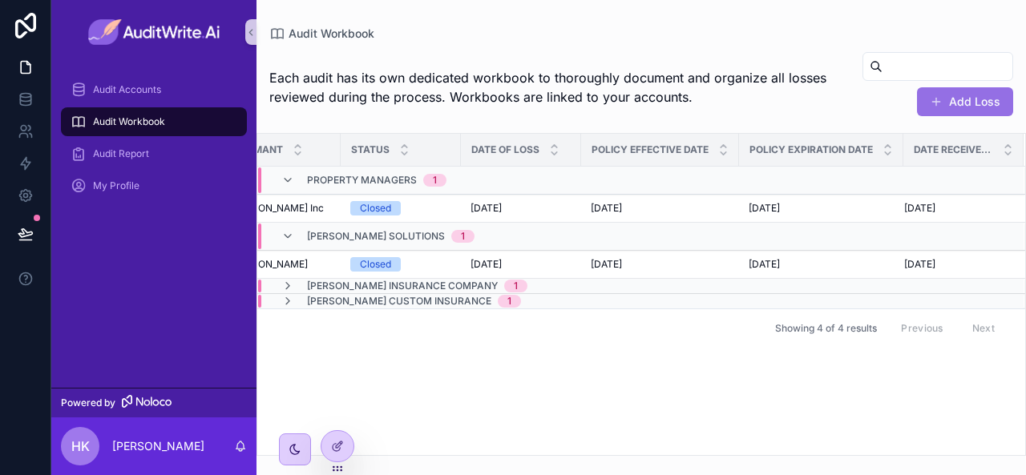
click at [978, 100] on button "Add Loss" at bounding box center [965, 101] width 96 height 29
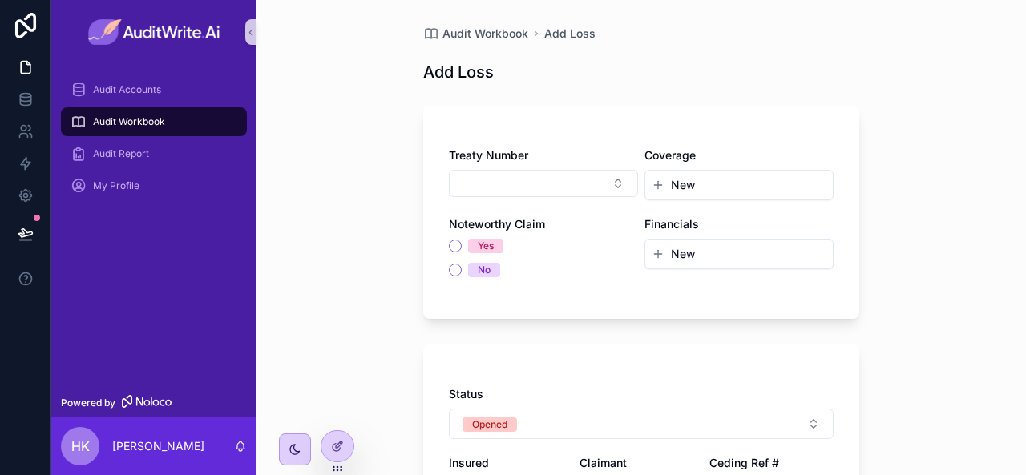
click at [677, 192] on span "New" at bounding box center [683, 185] width 24 height 16
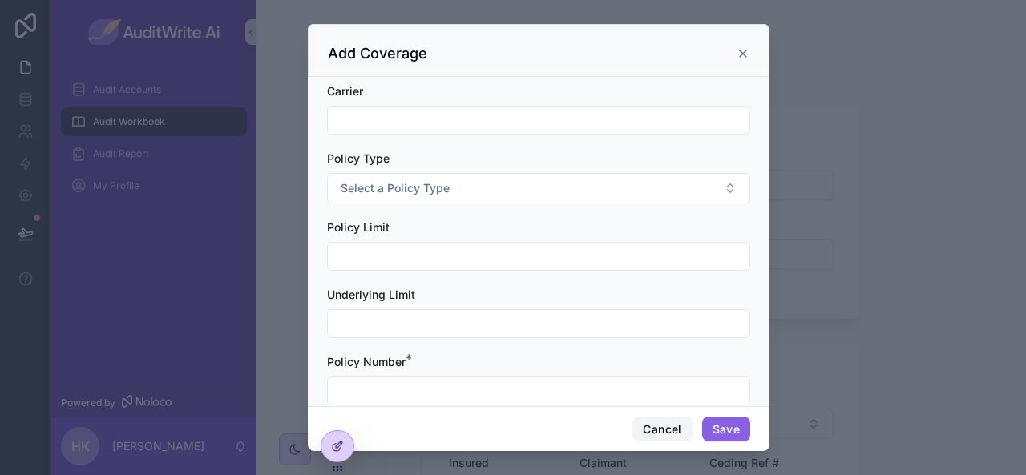
click at [669, 434] on button "Cancel" at bounding box center [661, 430] width 59 height 26
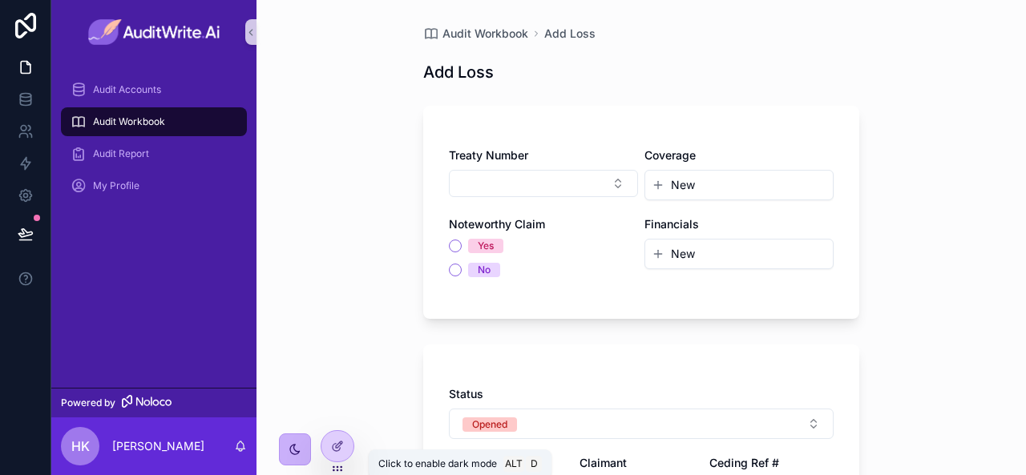
click at [298, 450] on icon "scrollable content" at bounding box center [295, 449] width 13 height 13
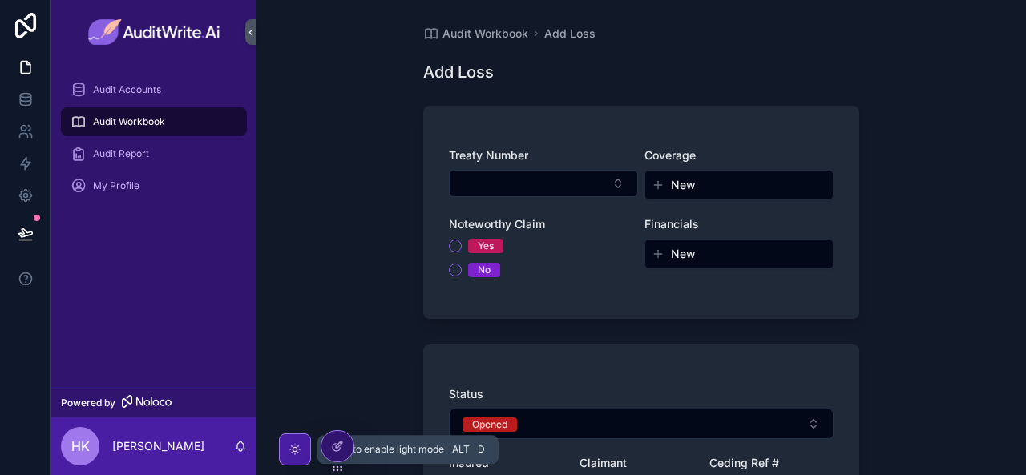
click at [298, 450] on icon "scrollable content" at bounding box center [295, 449] width 13 height 13
